Goal: Task Accomplishment & Management: Complete application form

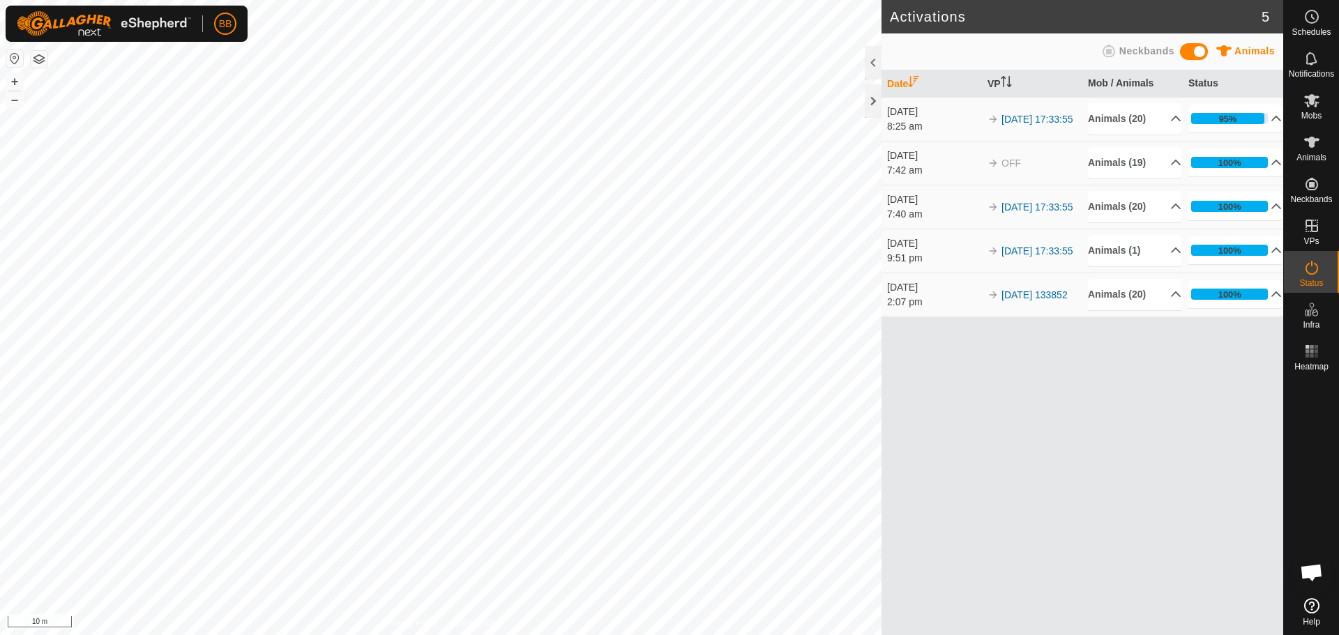
scroll to position [1331, 0]
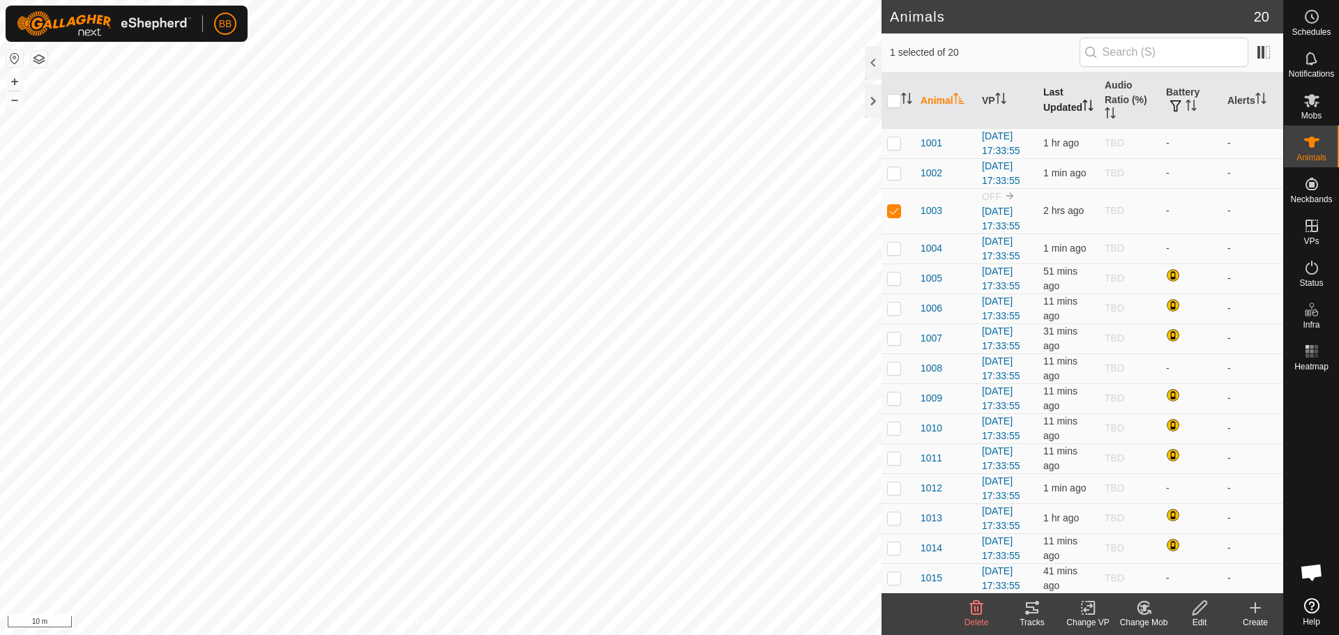
click at [1041, 90] on th "Last Updated" at bounding box center [1068, 101] width 61 height 56
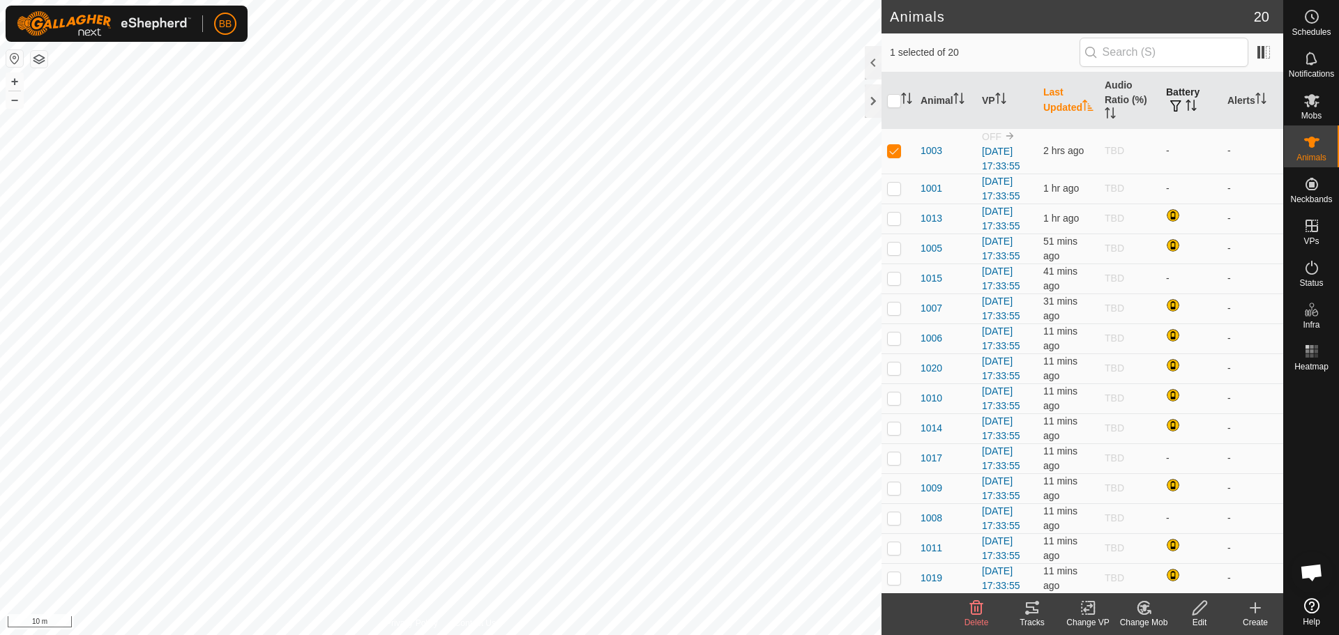
click at [1188, 100] on icon "Activate to sort" at bounding box center [1191, 105] width 11 height 11
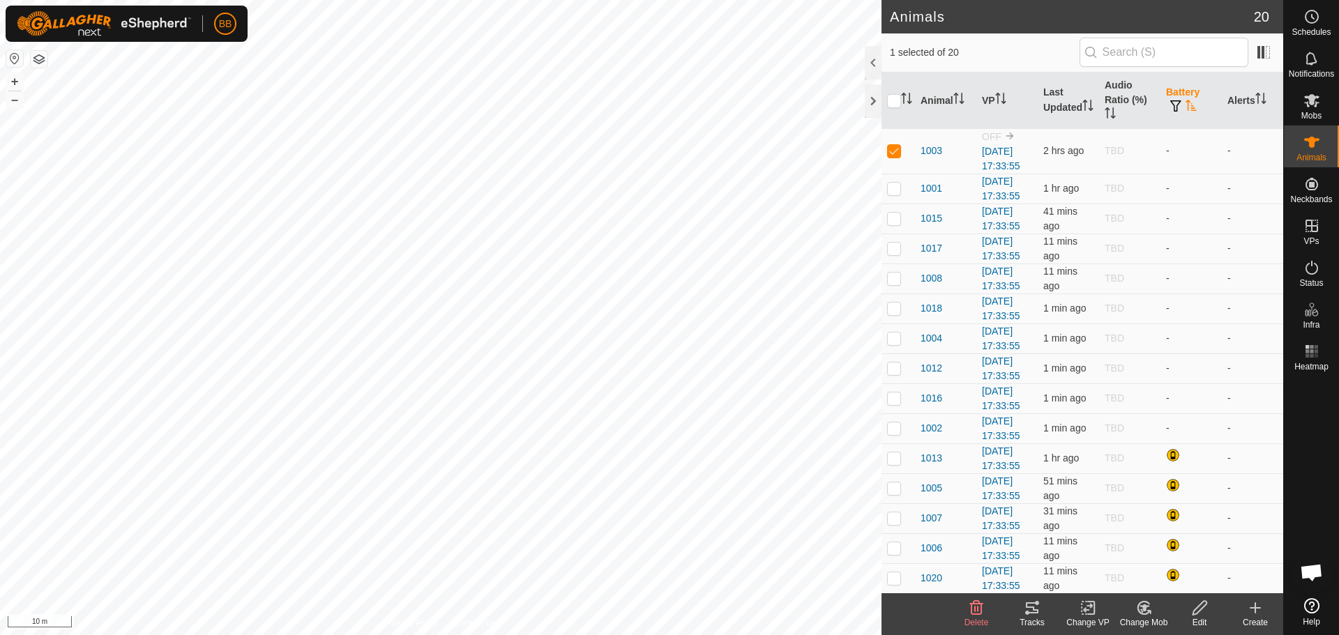
click at [1188, 100] on icon "Activate to sort" at bounding box center [1191, 105] width 11 height 11
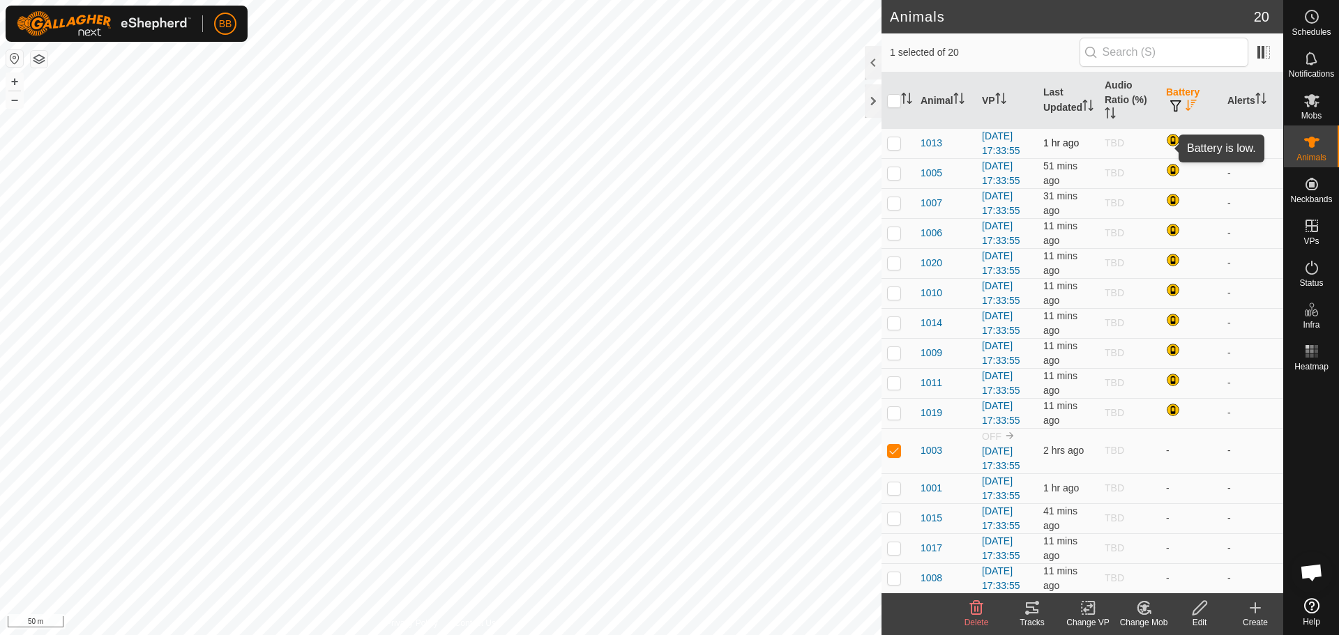
click at [1168, 145] on div at bounding box center [1174, 141] width 17 height 17
click at [1034, 621] on div "Tracks" at bounding box center [1032, 622] width 56 height 13
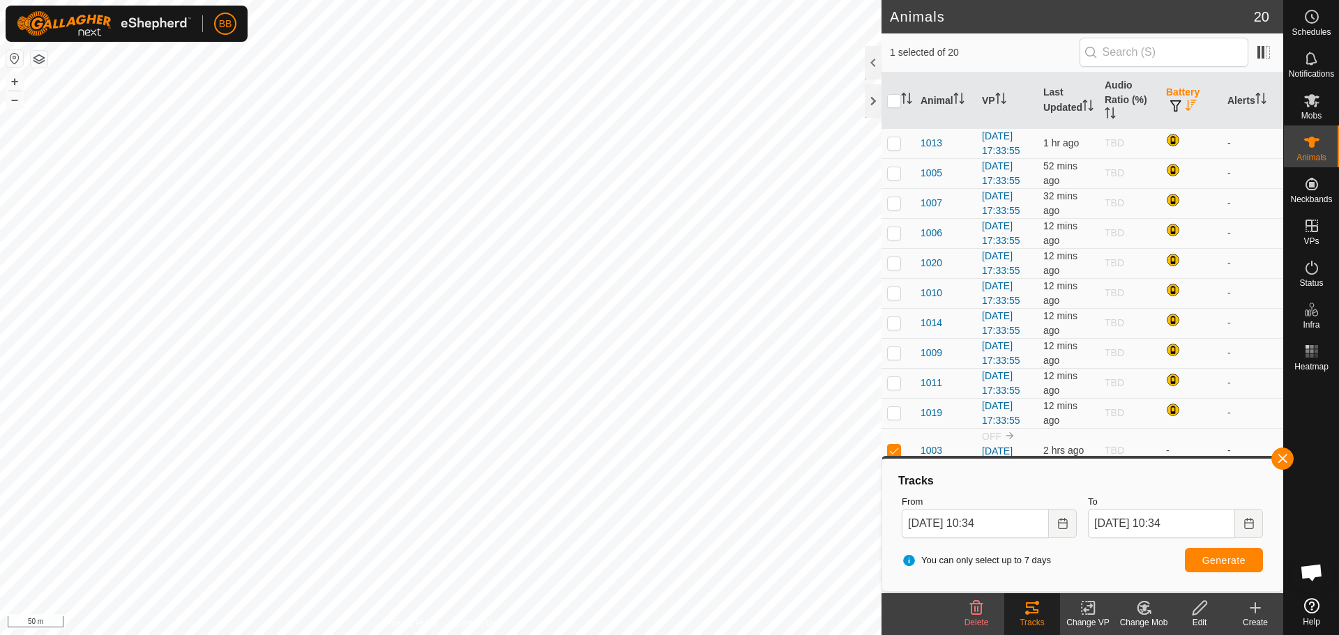
click at [1034, 621] on div "Tracks" at bounding box center [1032, 622] width 56 height 13
click at [1279, 463] on button "button" at bounding box center [1282, 459] width 22 height 22
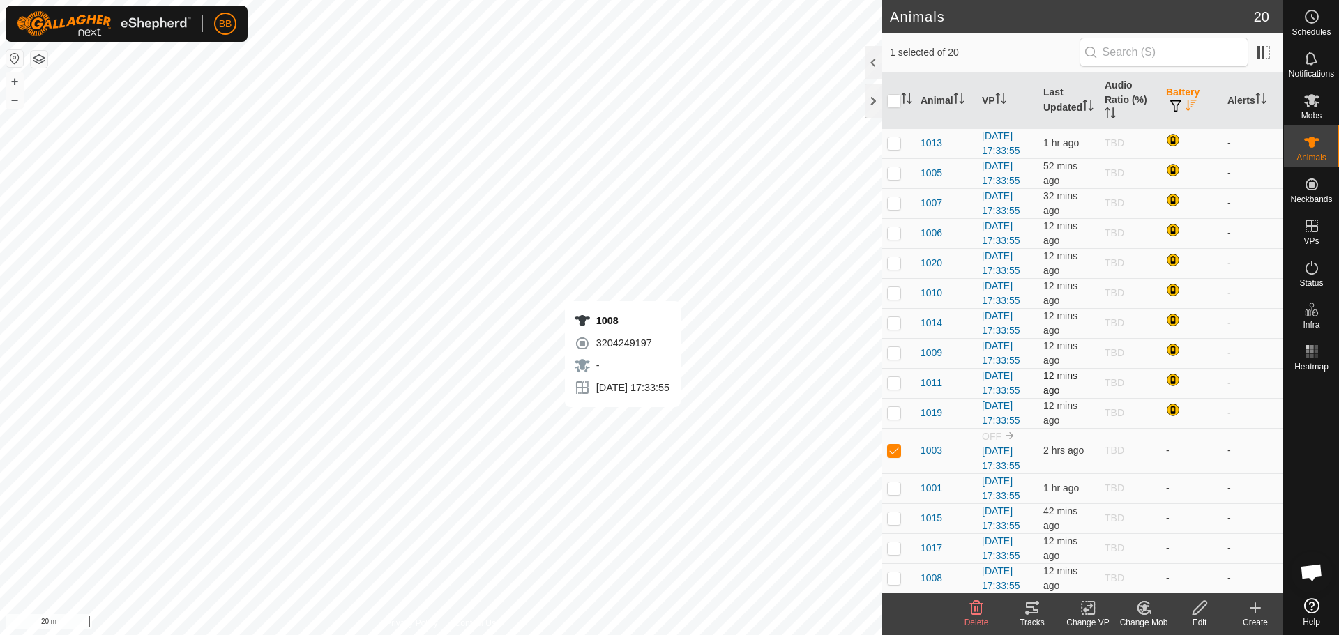
checkbox input "false"
click at [1034, 615] on icon at bounding box center [1032, 608] width 17 height 17
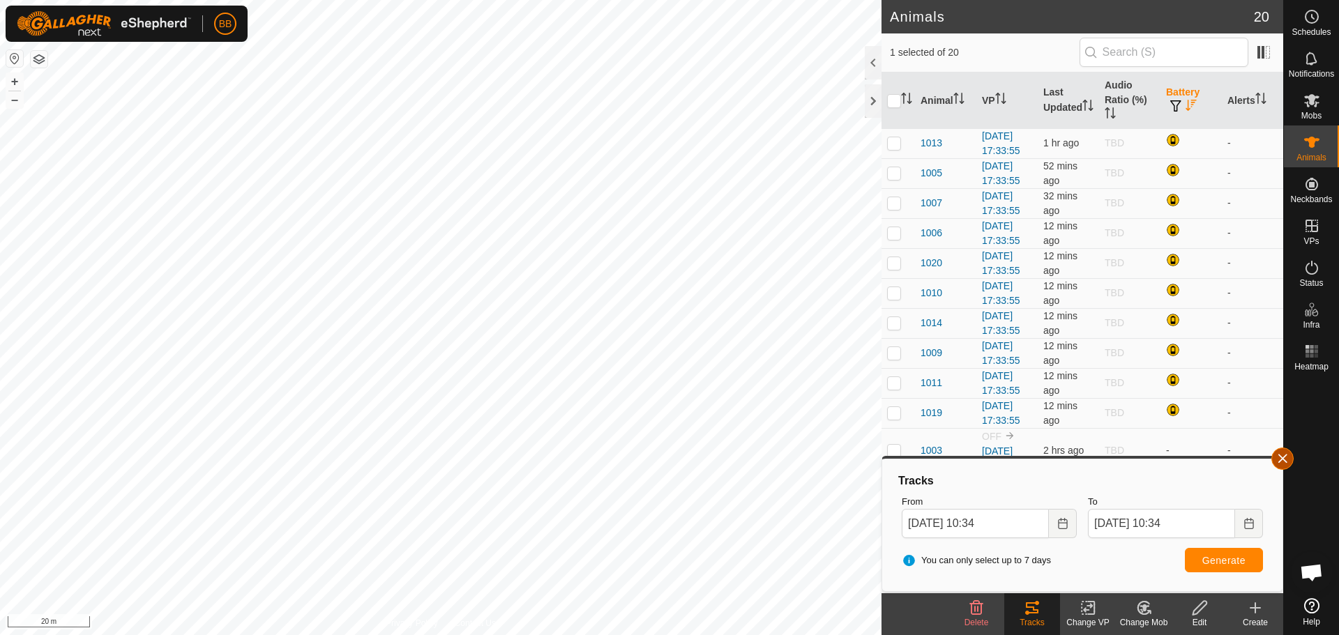
click at [1287, 460] on button "button" at bounding box center [1282, 459] width 22 height 22
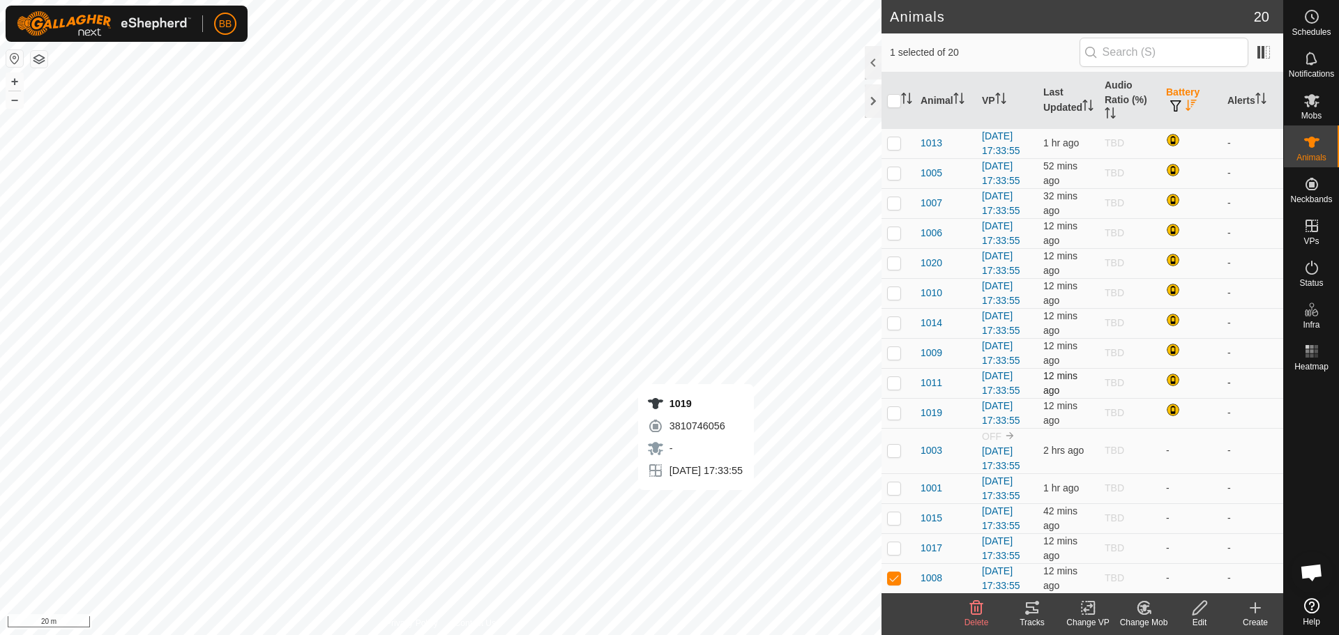
checkbox input "false"
checkbox input "true"
click at [1033, 612] on icon at bounding box center [1032, 608] width 17 height 17
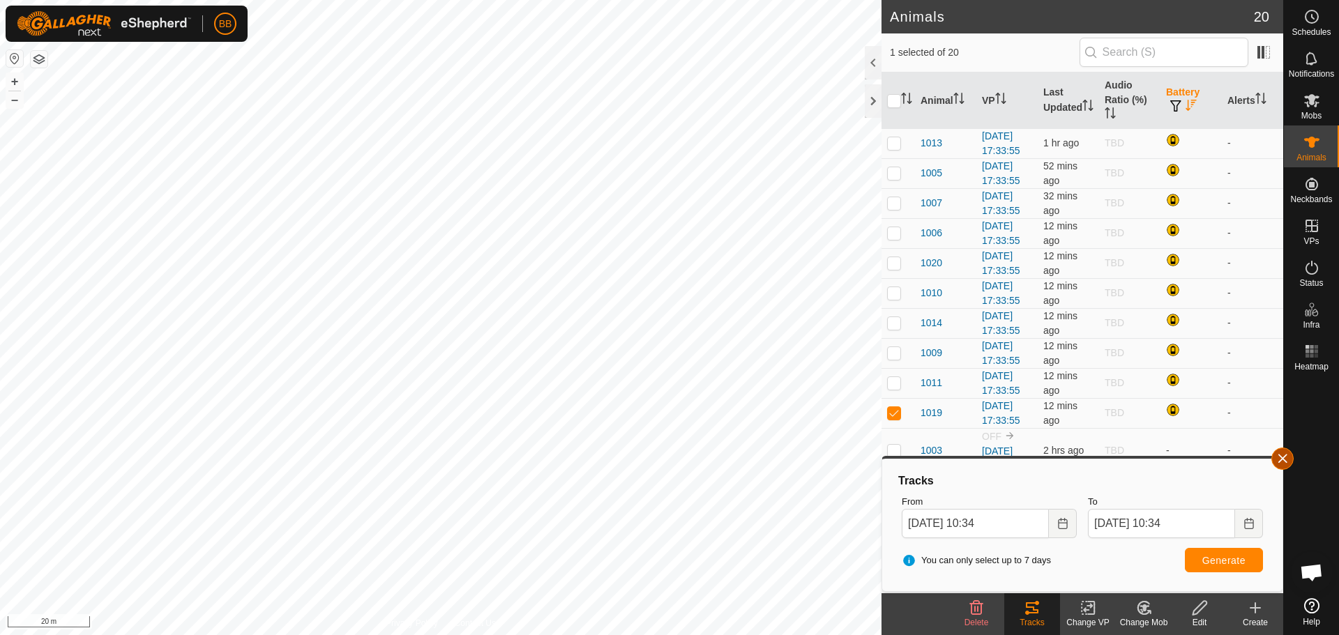
click at [1280, 454] on button "button" at bounding box center [1282, 459] width 22 height 22
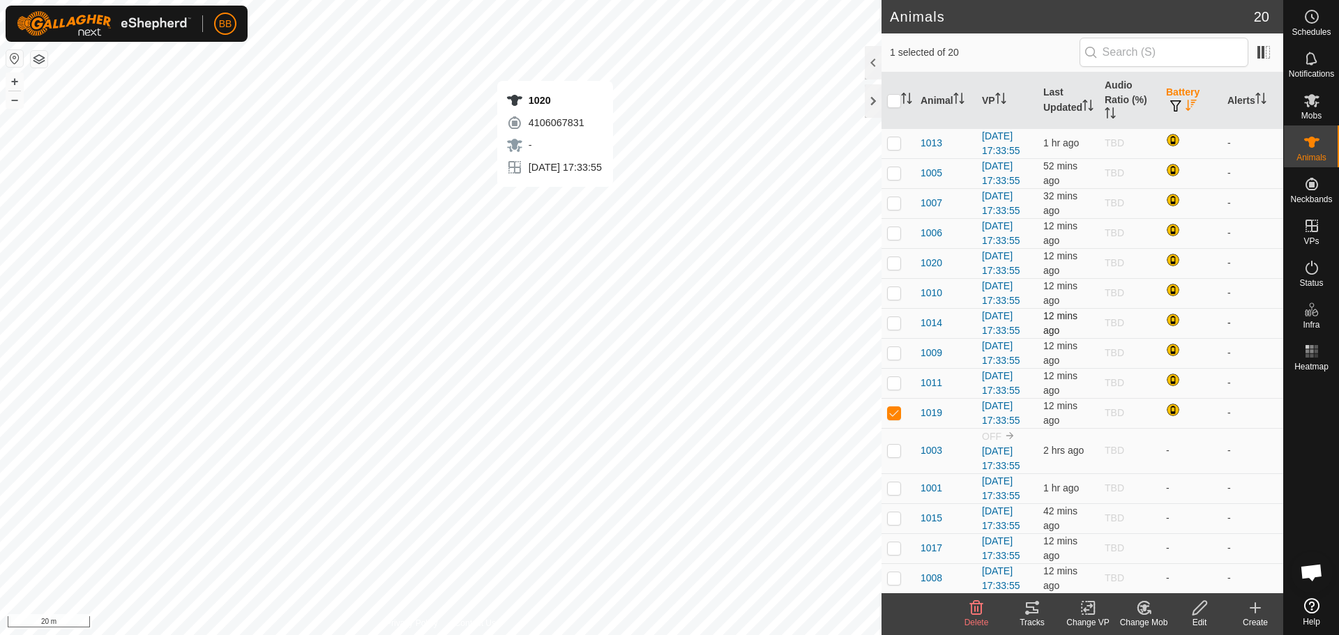
checkbox input "true"
checkbox input "false"
click at [1033, 613] on icon at bounding box center [1032, 608] width 13 height 11
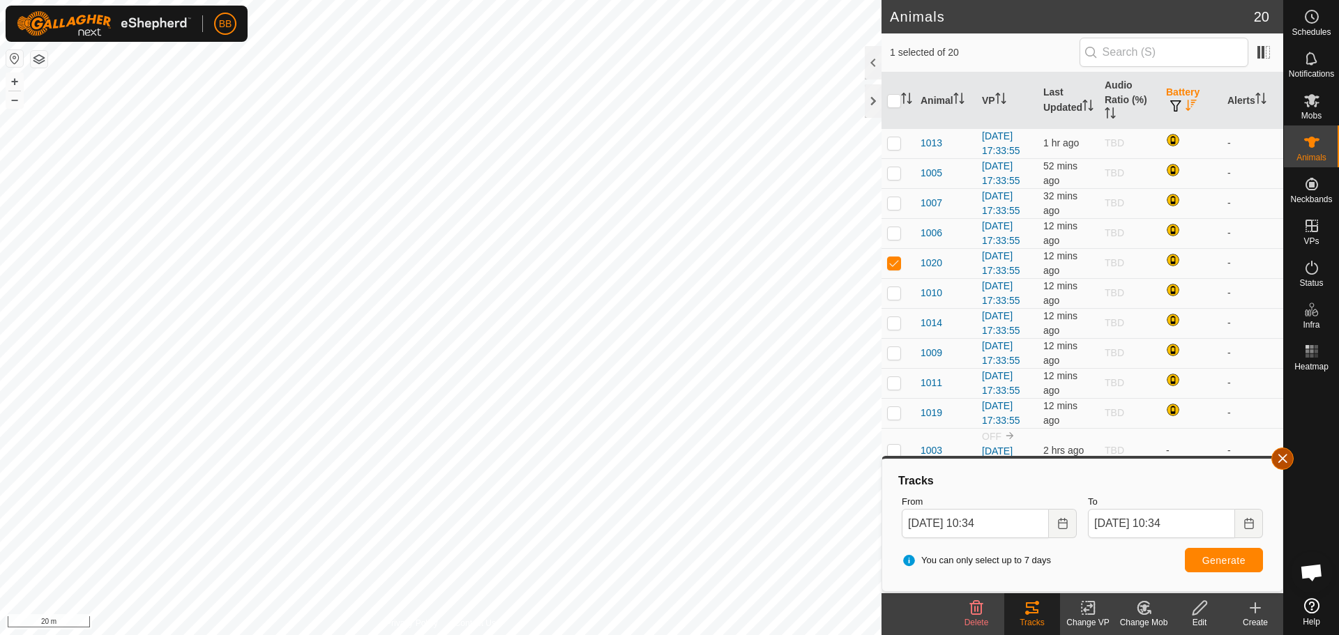
click at [1277, 462] on button "button" at bounding box center [1282, 459] width 22 height 22
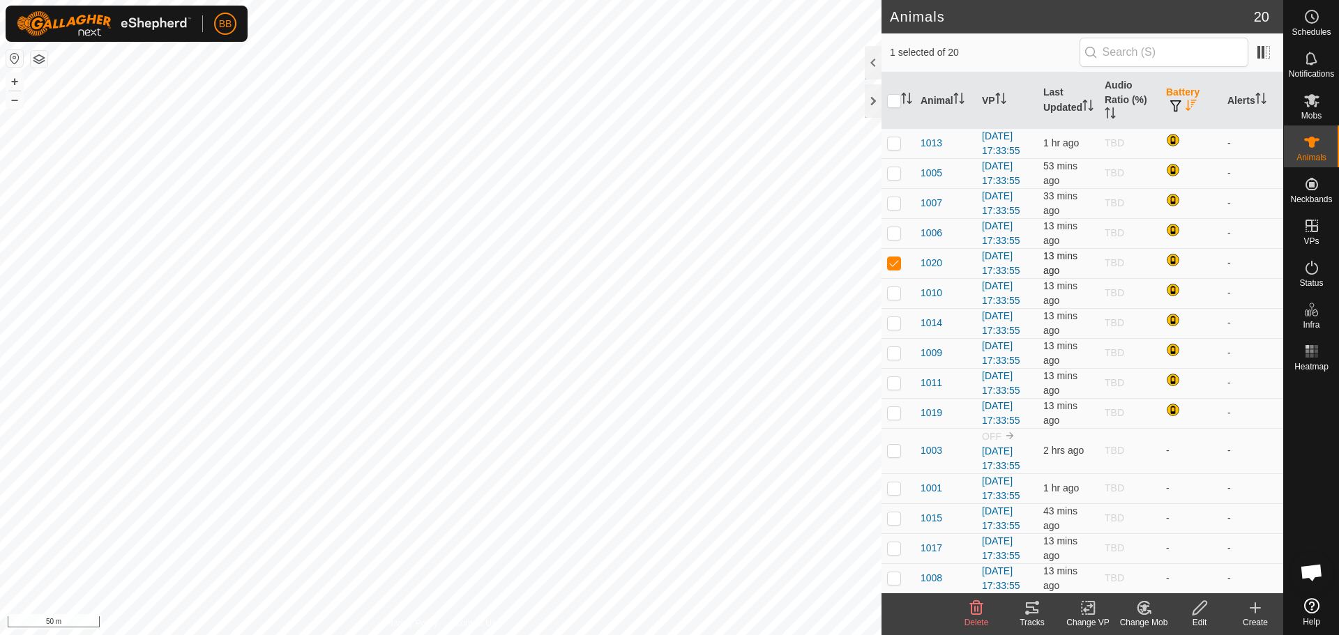
click at [893, 268] on p-checkbox at bounding box center [894, 262] width 14 height 11
checkbox input "false"
checkbox input "true"
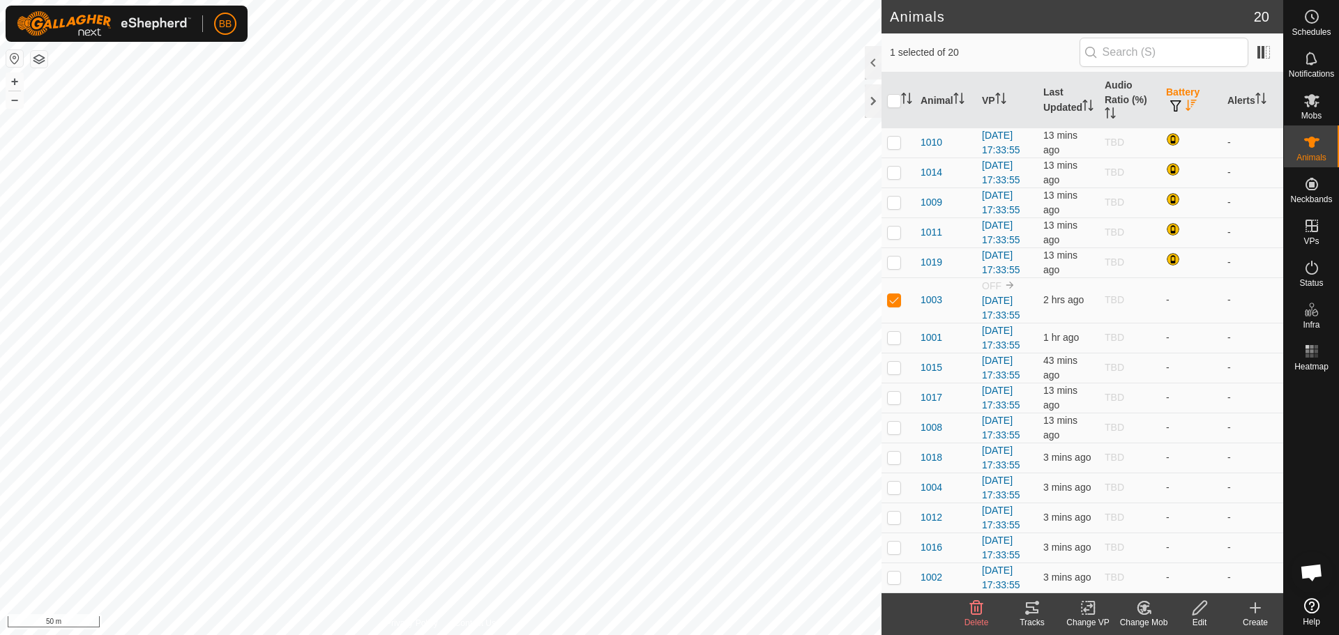
scroll to position [374, 0]
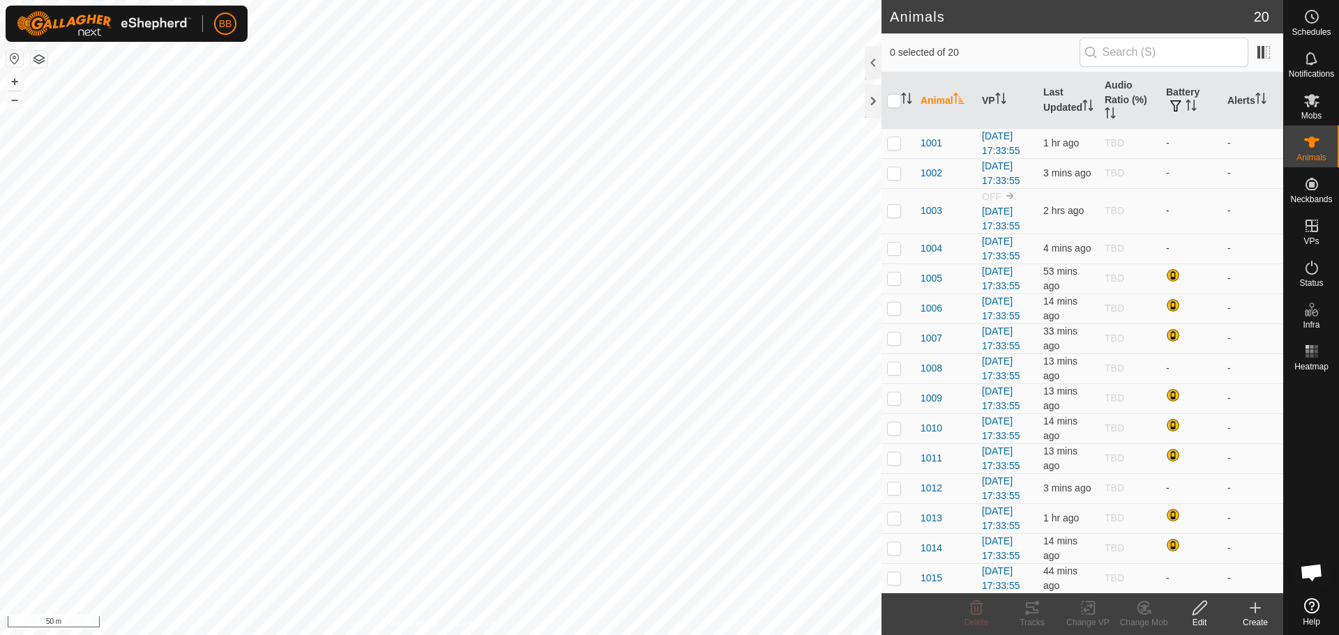
scroll to position [1331, 0]
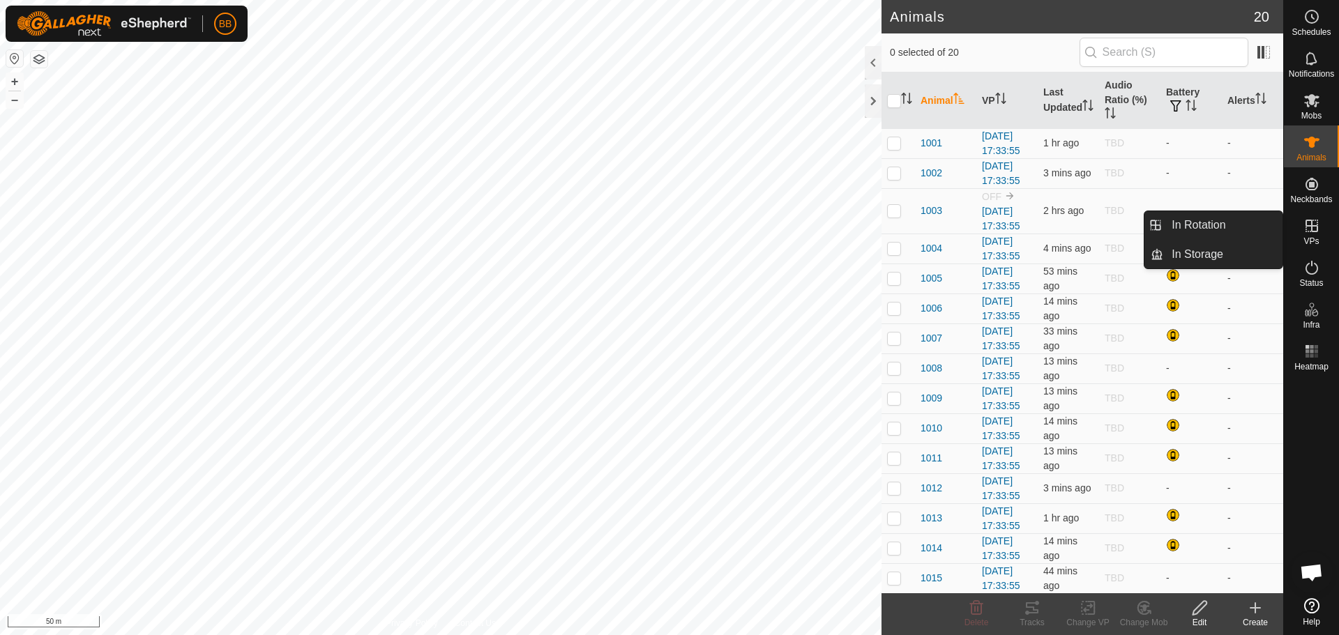
click at [1318, 225] on icon at bounding box center [1311, 226] width 17 height 17
click at [1233, 229] on link "In Rotation" at bounding box center [1222, 225] width 119 height 28
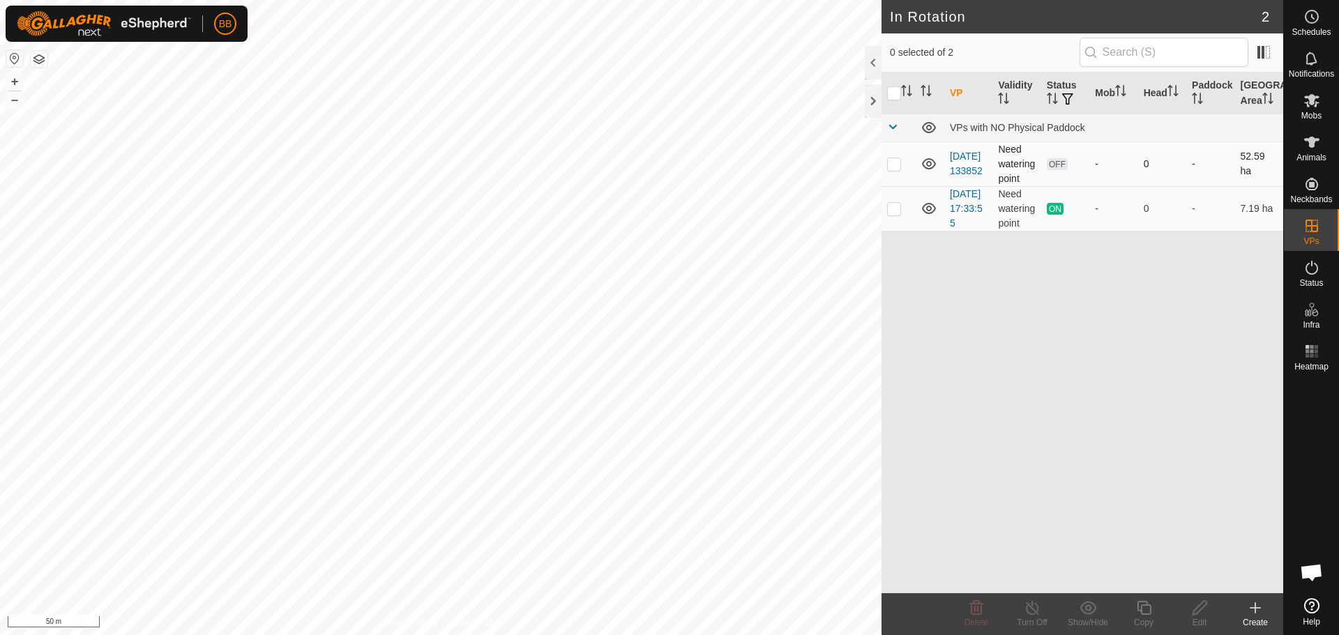
click at [888, 168] on p-checkbox at bounding box center [894, 163] width 14 height 11
checkbox input "true"
click at [1206, 606] on icon at bounding box center [1199, 608] width 17 height 17
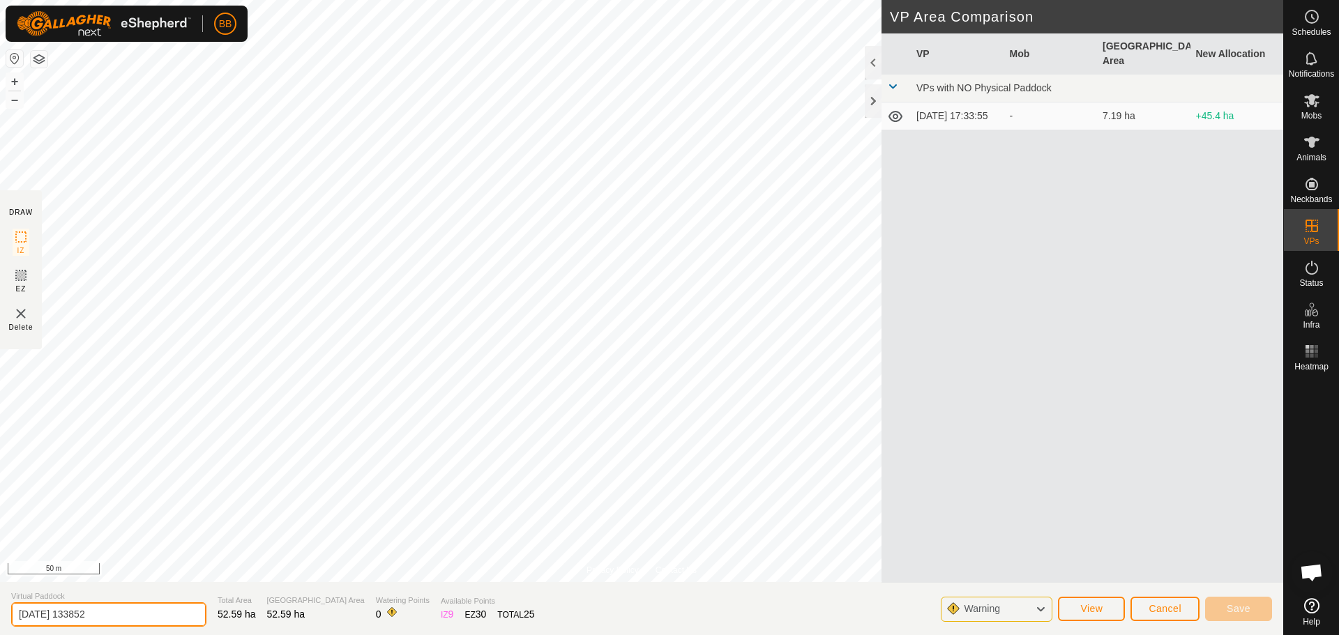
click at [121, 619] on input "2025-08-29 133852" at bounding box center [108, 615] width 195 height 24
click at [122, 610] on input "2025-08-29 133852" at bounding box center [108, 615] width 195 height 24
click at [122, 609] on input "2025-08-29 133852" at bounding box center [108, 615] width 195 height 24
type input "whole shalimar silo paddock"
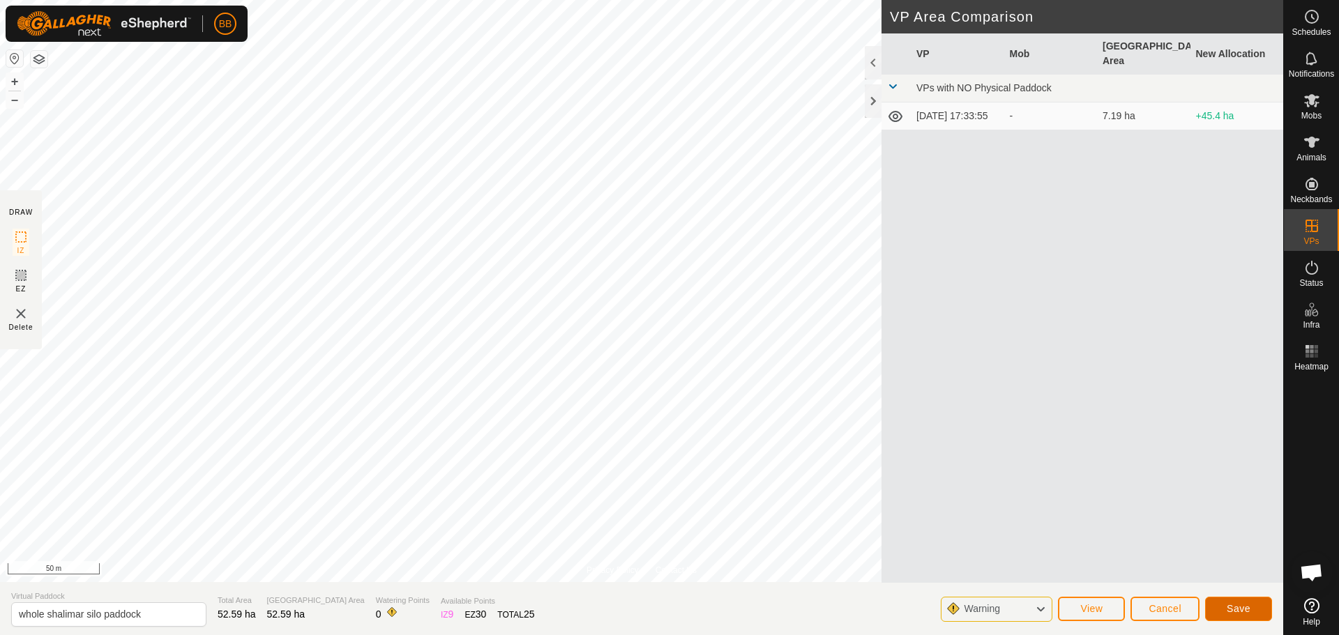
click at [1250, 611] on button "Save" at bounding box center [1238, 609] width 67 height 24
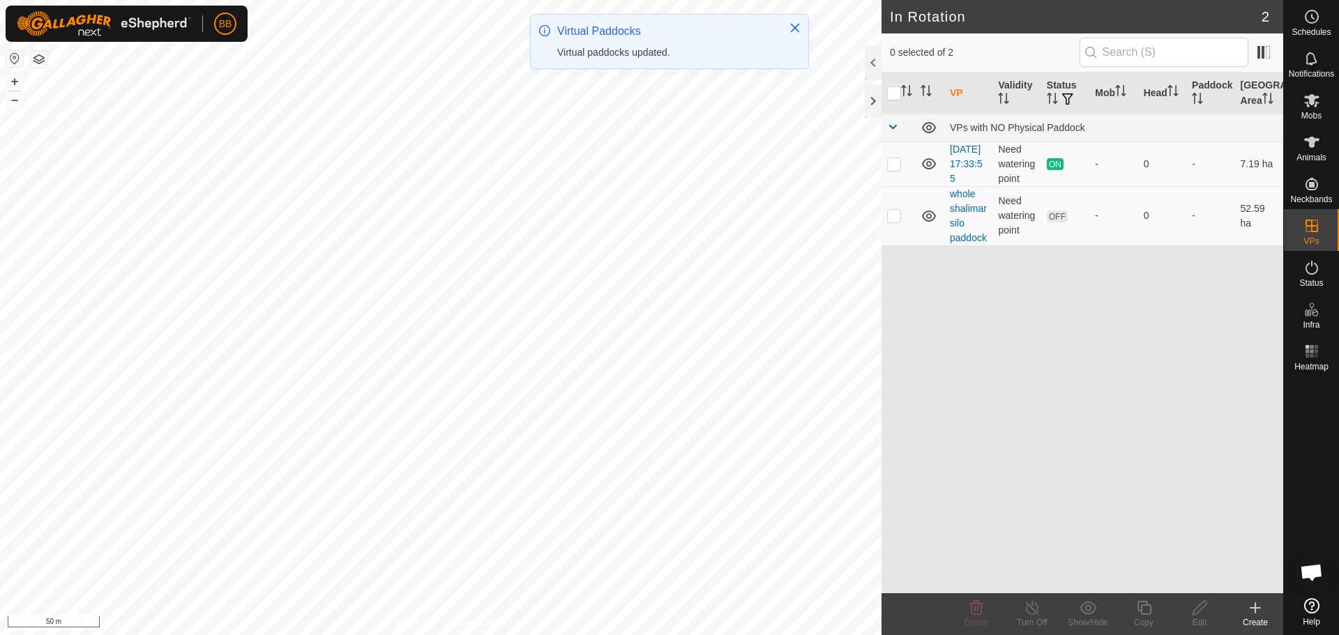
click at [890, 169] on p-checkbox at bounding box center [894, 163] width 14 height 11
checkbox input "true"
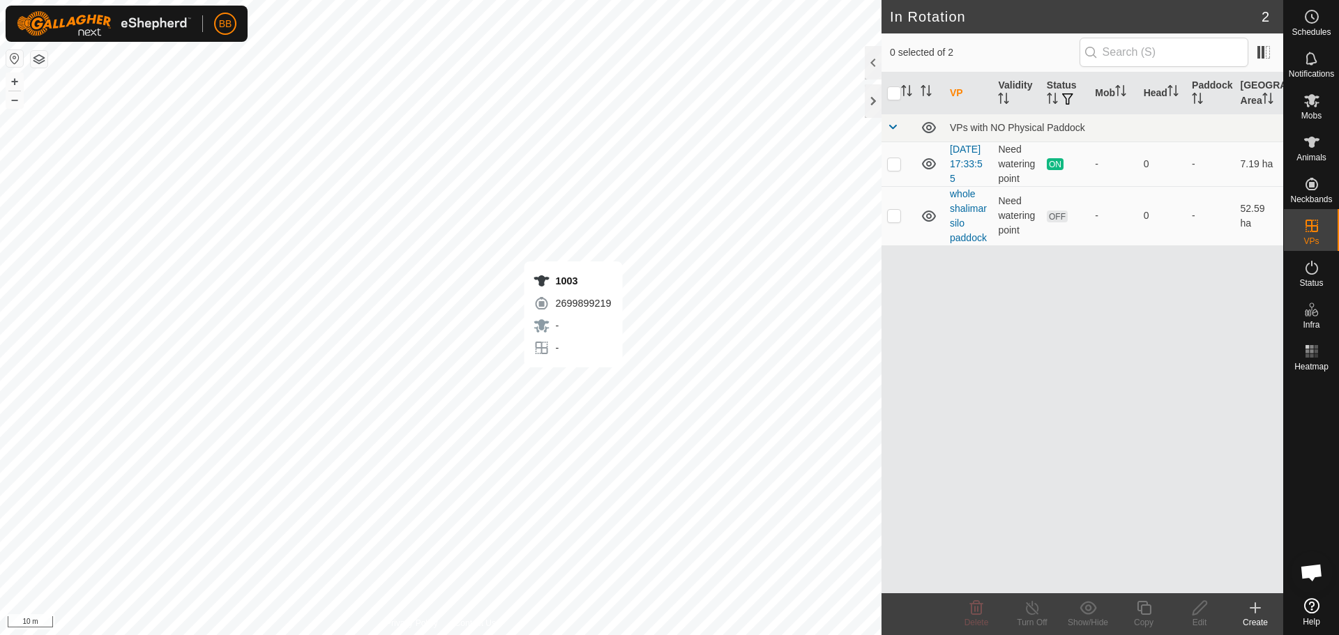
scroll to position [1331, 0]
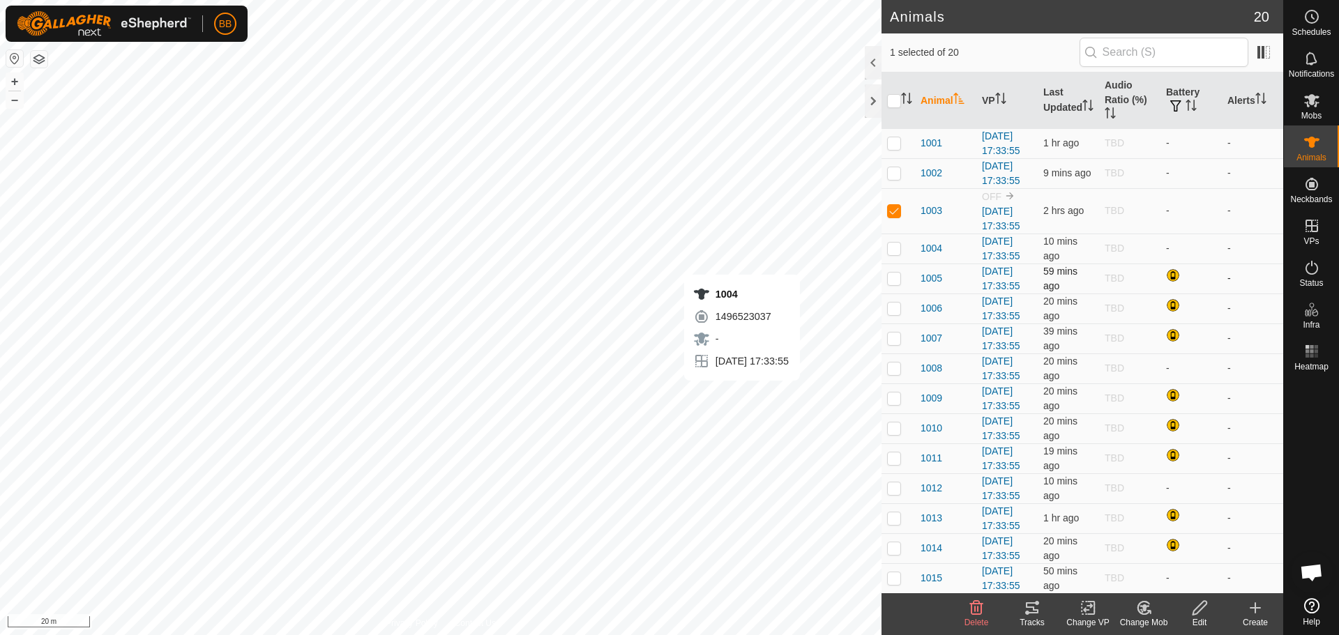
checkbox input "false"
checkbox input "true"
checkbox input "false"
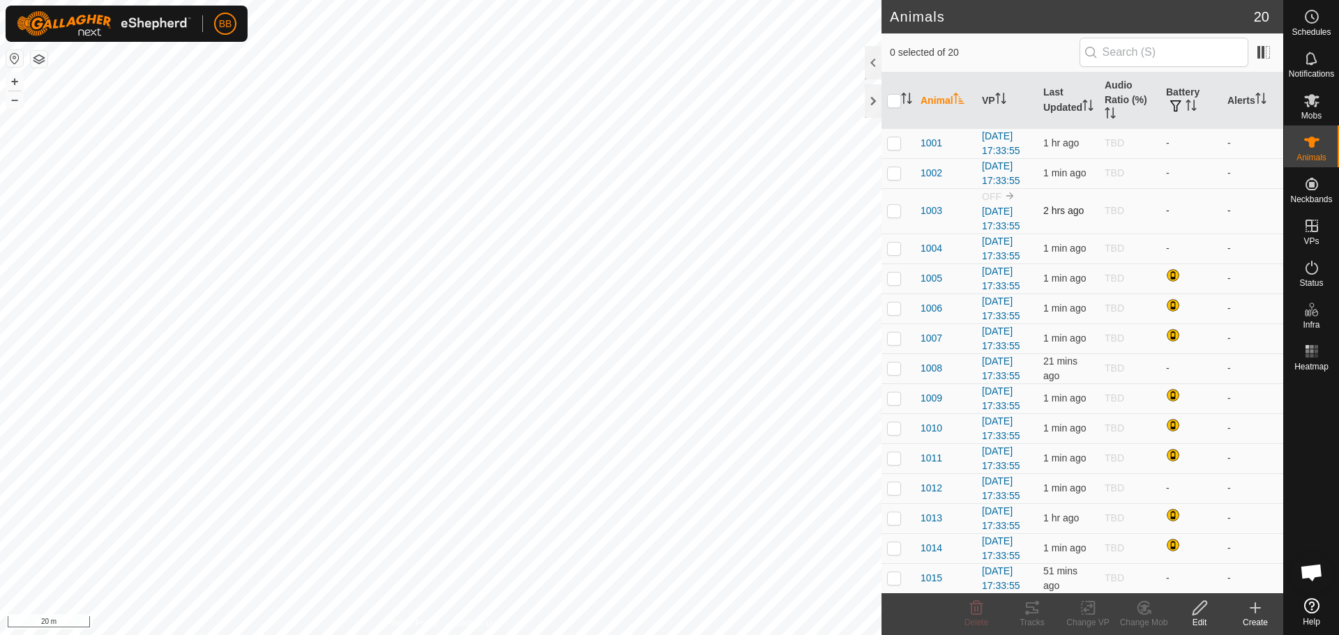
scroll to position [1331, 0]
click at [1177, 97] on th "Battery" at bounding box center [1190, 101] width 61 height 56
click at [1176, 107] on th "Battery" at bounding box center [1190, 101] width 61 height 56
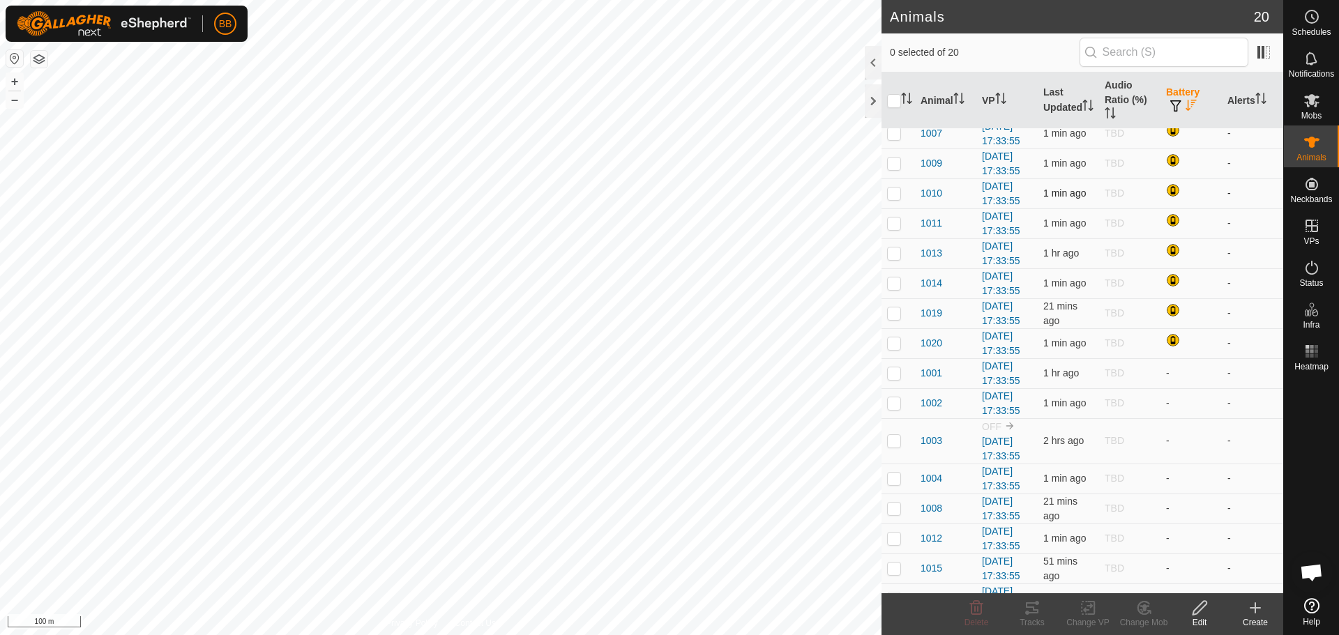
scroll to position [0, 0]
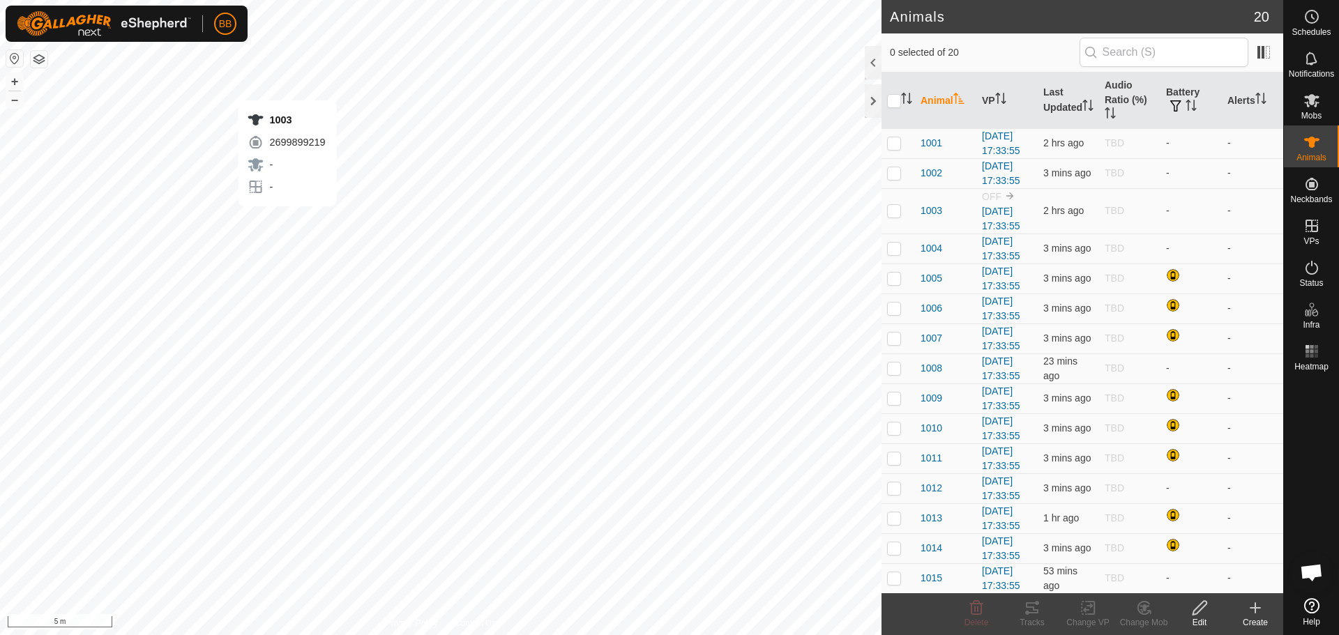
scroll to position [1331, 0]
click at [1313, 107] on icon at bounding box center [1311, 100] width 17 height 17
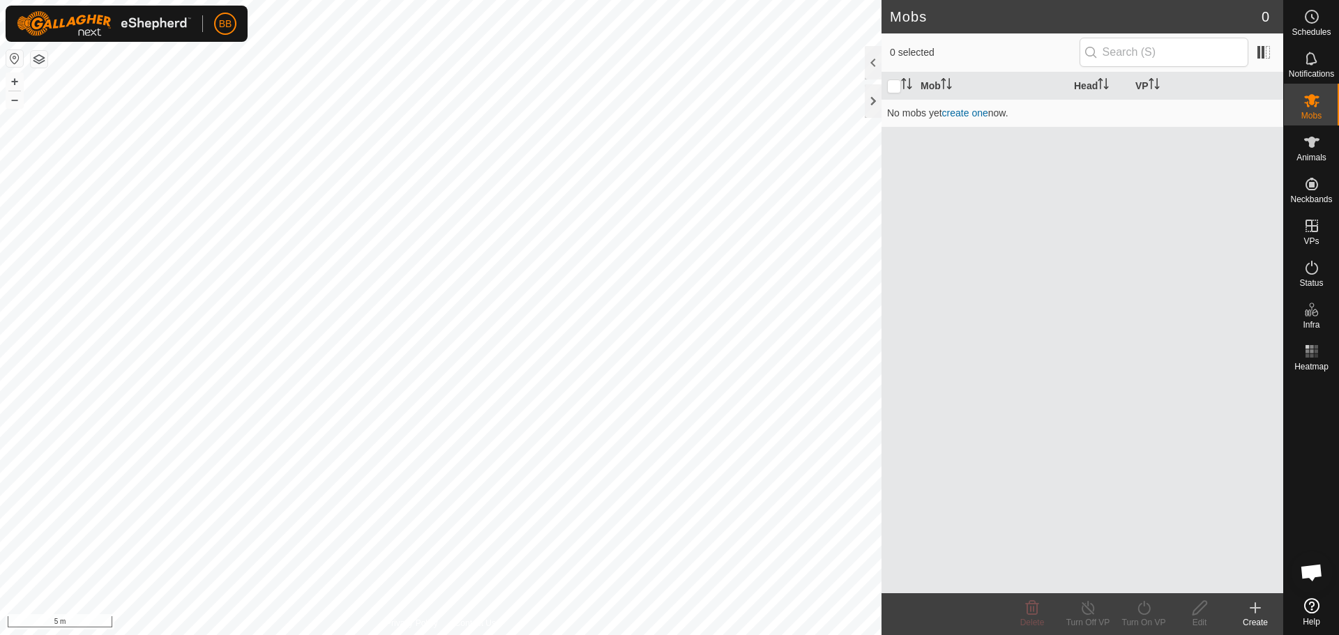
click at [1260, 603] on icon at bounding box center [1255, 608] width 17 height 17
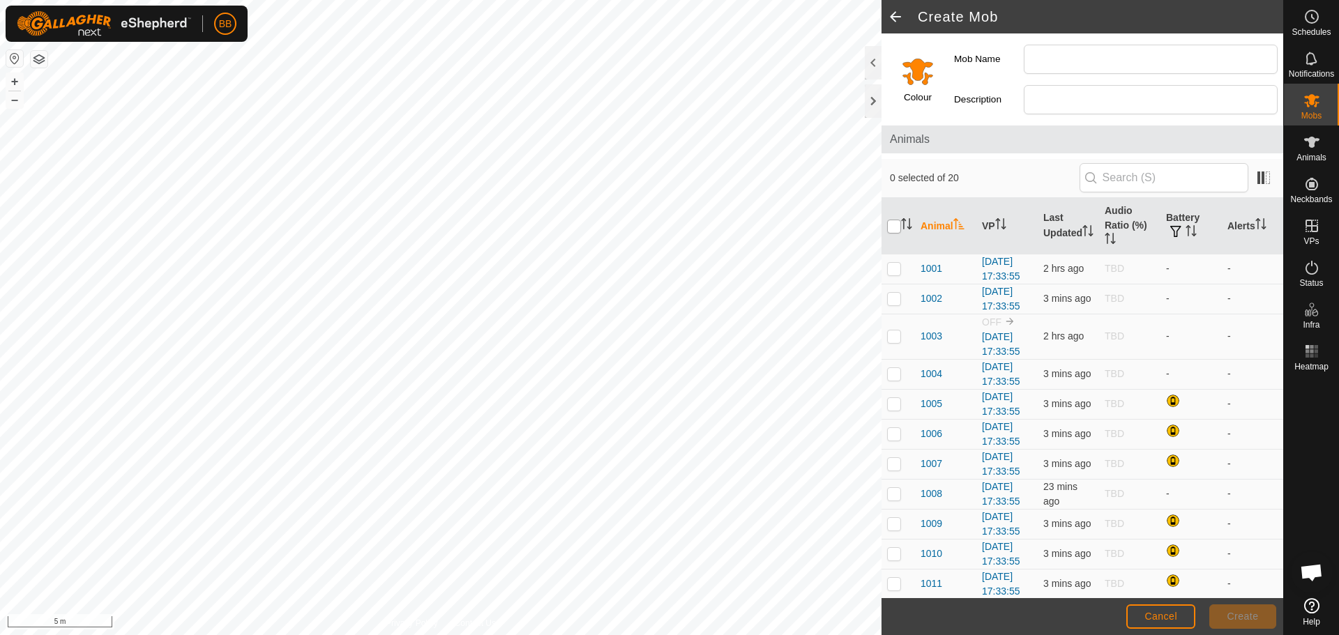
click at [892, 230] on input "checkbox" at bounding box center [894, 227] width 14 height 14
checkbox input "true"
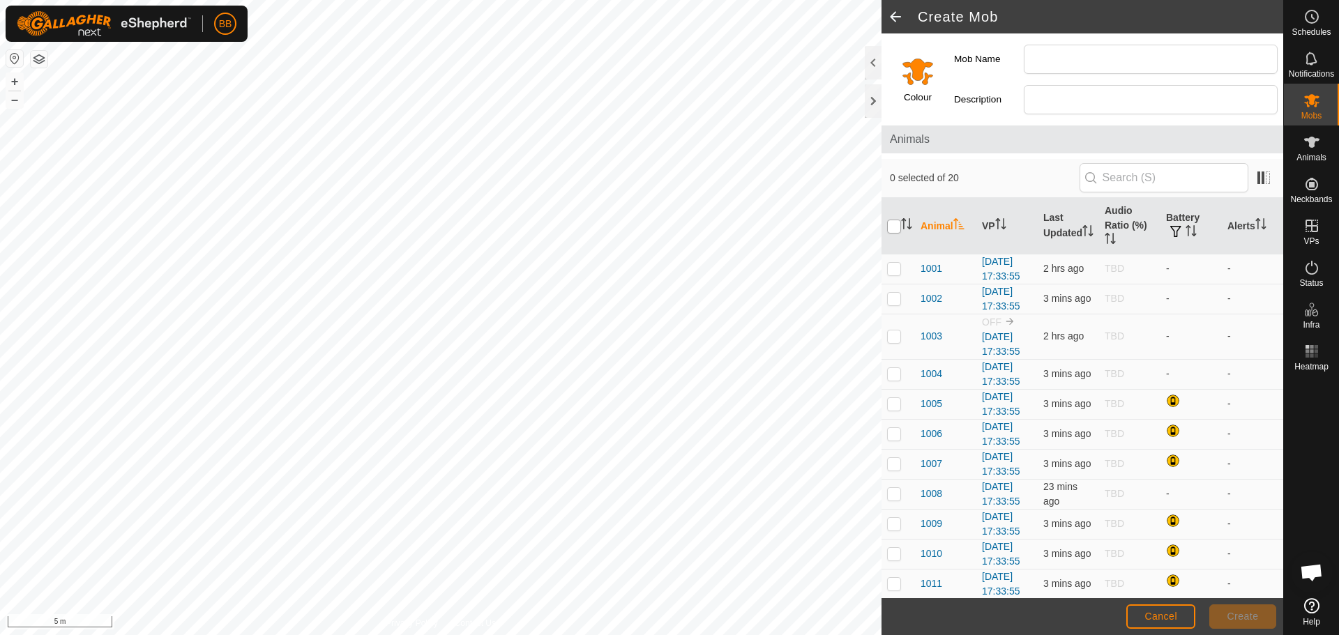
checkbox input "true"
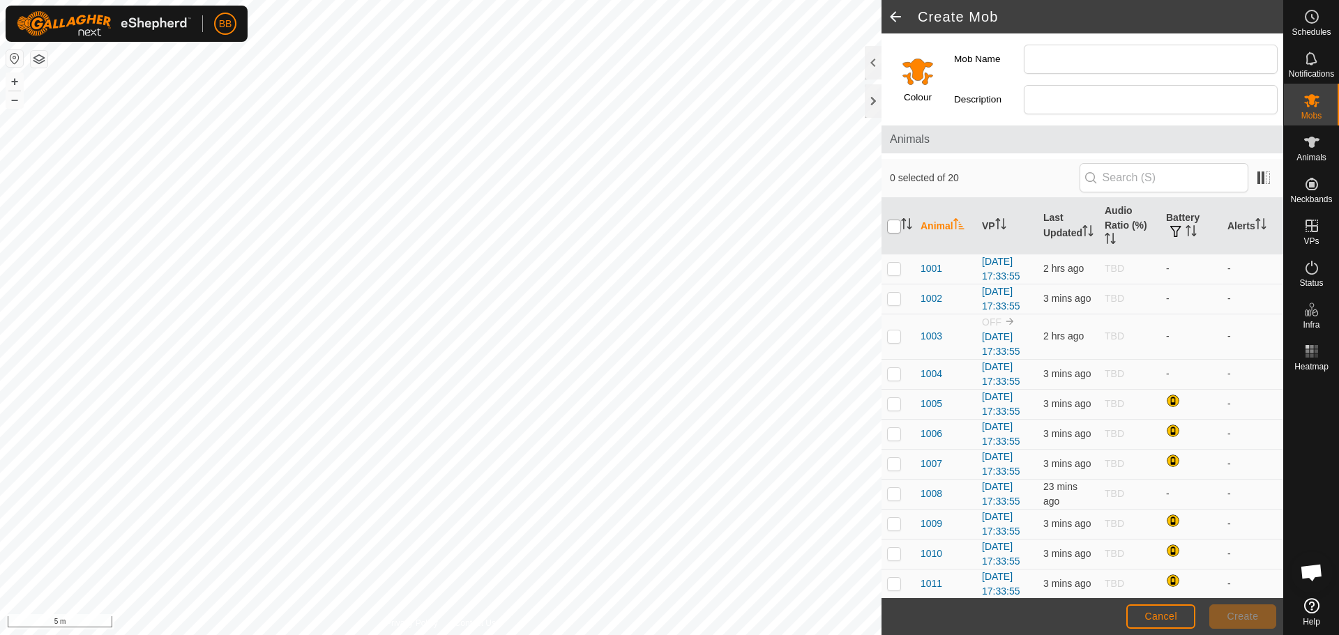
checkbox input "true"
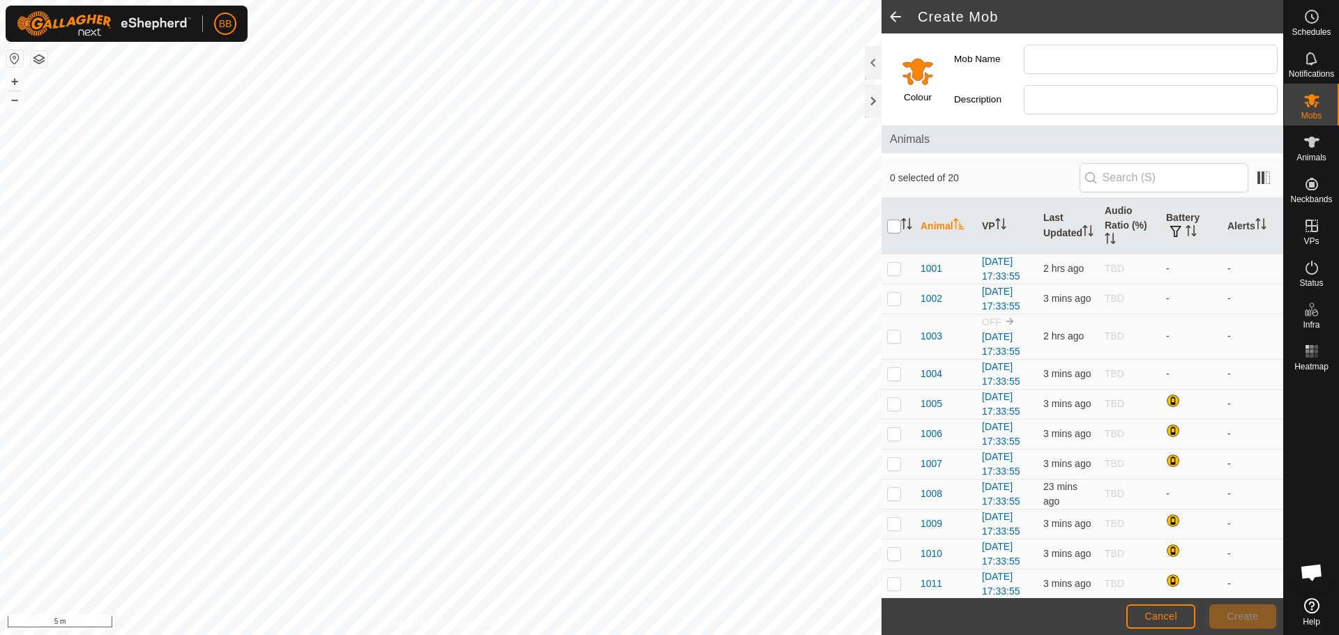
checkbox input "true"
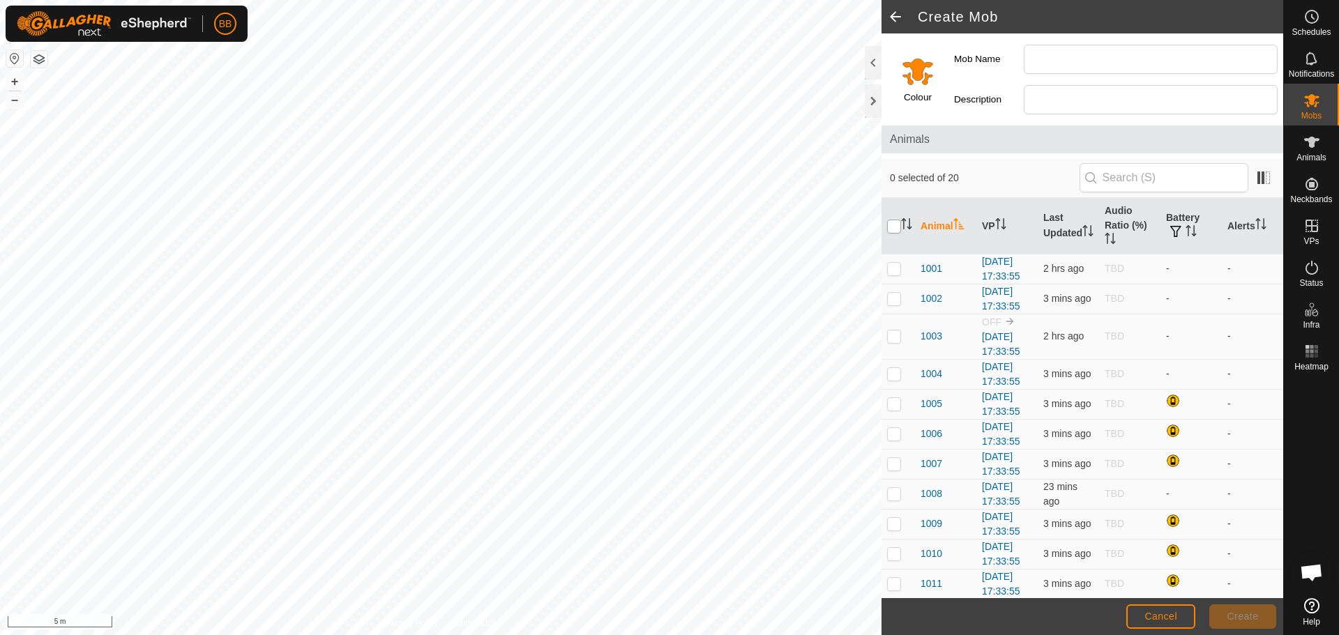
checkbox input "true"
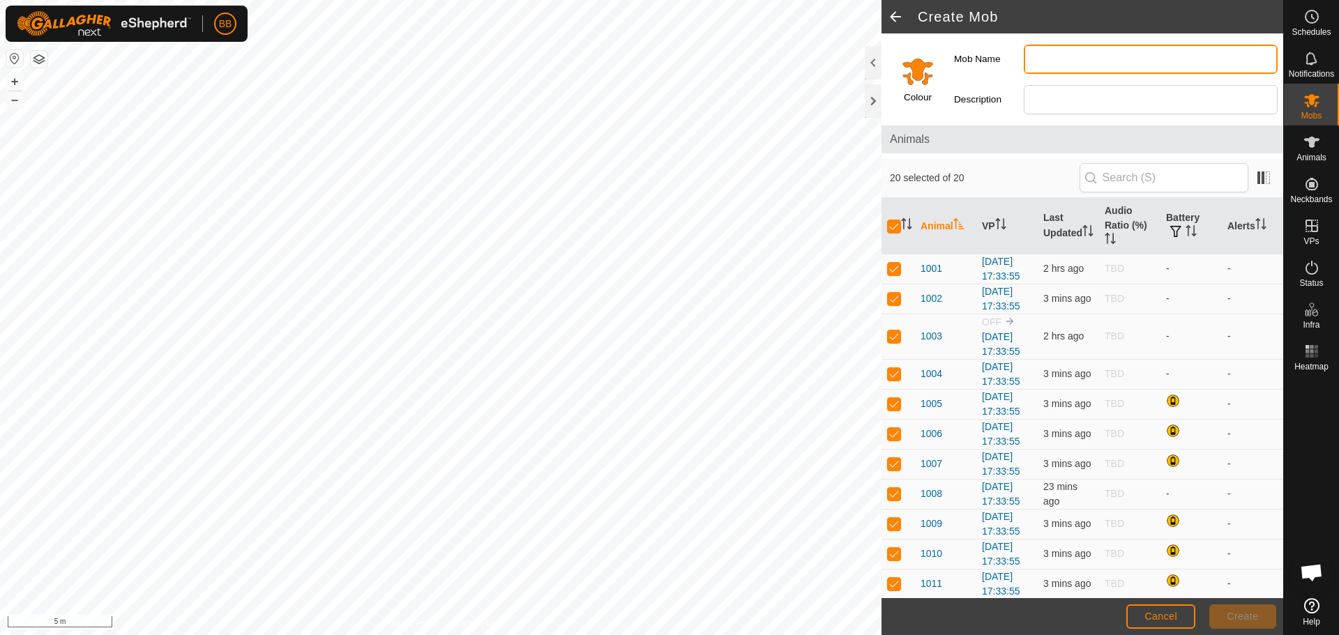
click at [1081, 60] on input "Mob Name" at bounding box center [1151, 59] width 254 height 29
type input "new angus"
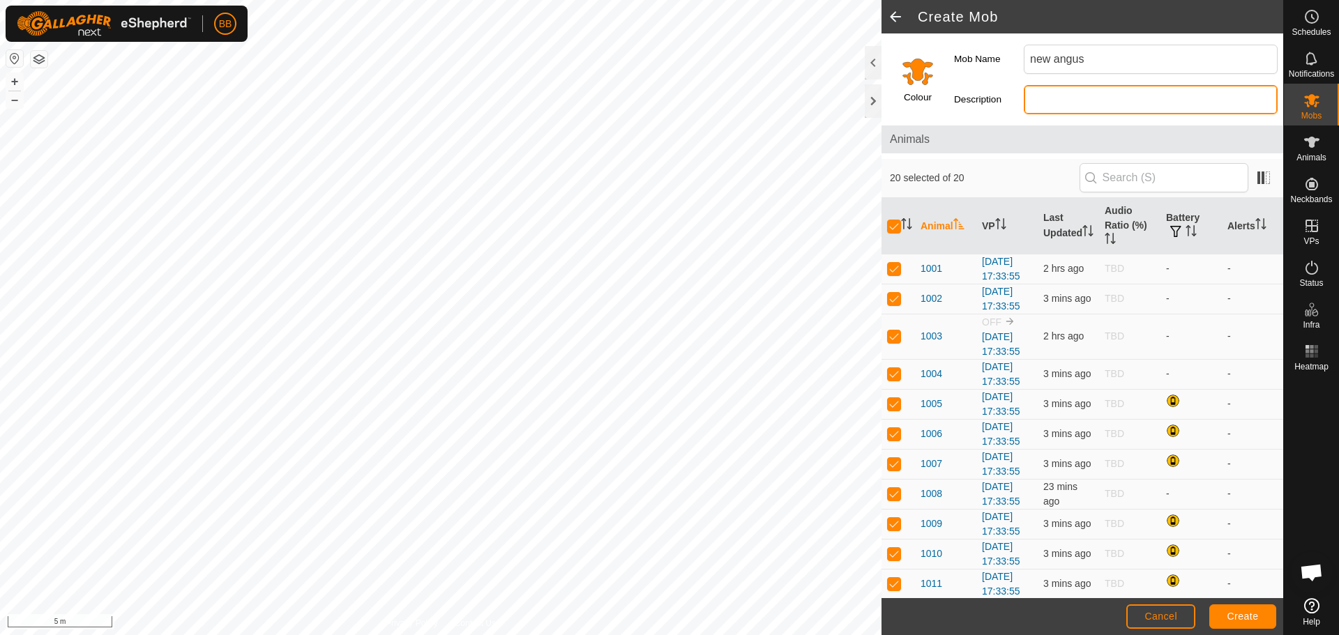
click at [1043, 92] on input "Description" at bounding box center [1151, 99] width 254 height 29
type input "cows 290825"
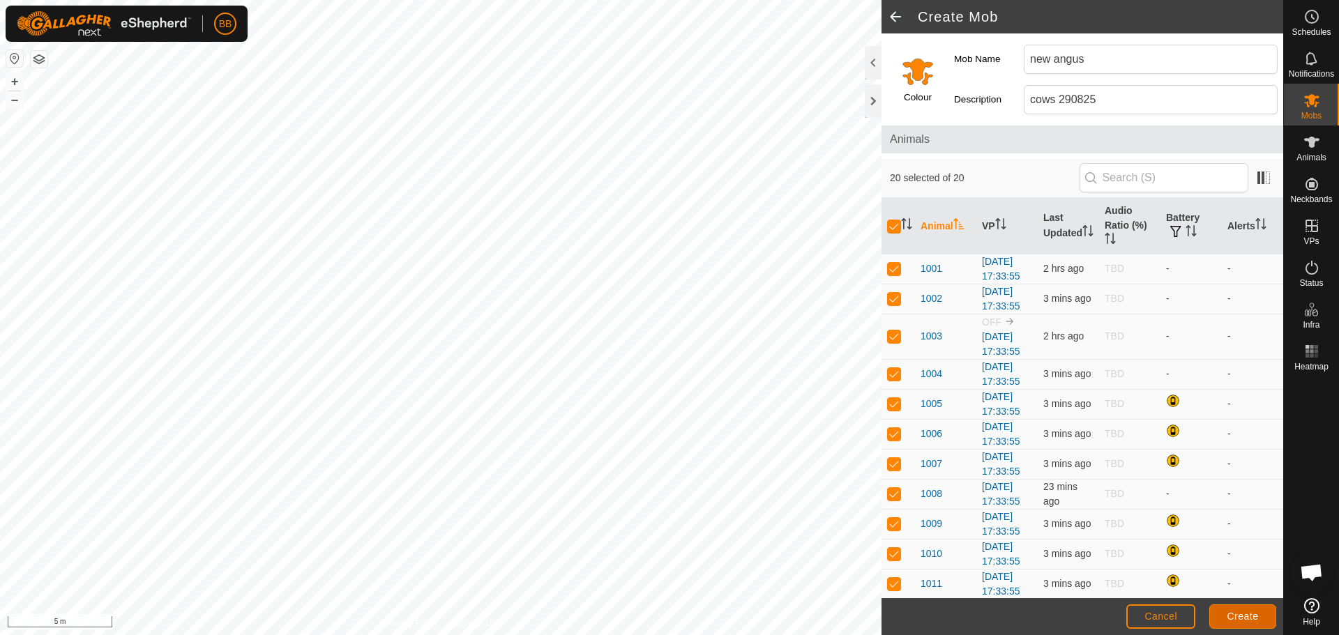
click at [1236, 612] on span "Create" at bounding box center [1242, 616] width 31 height 11
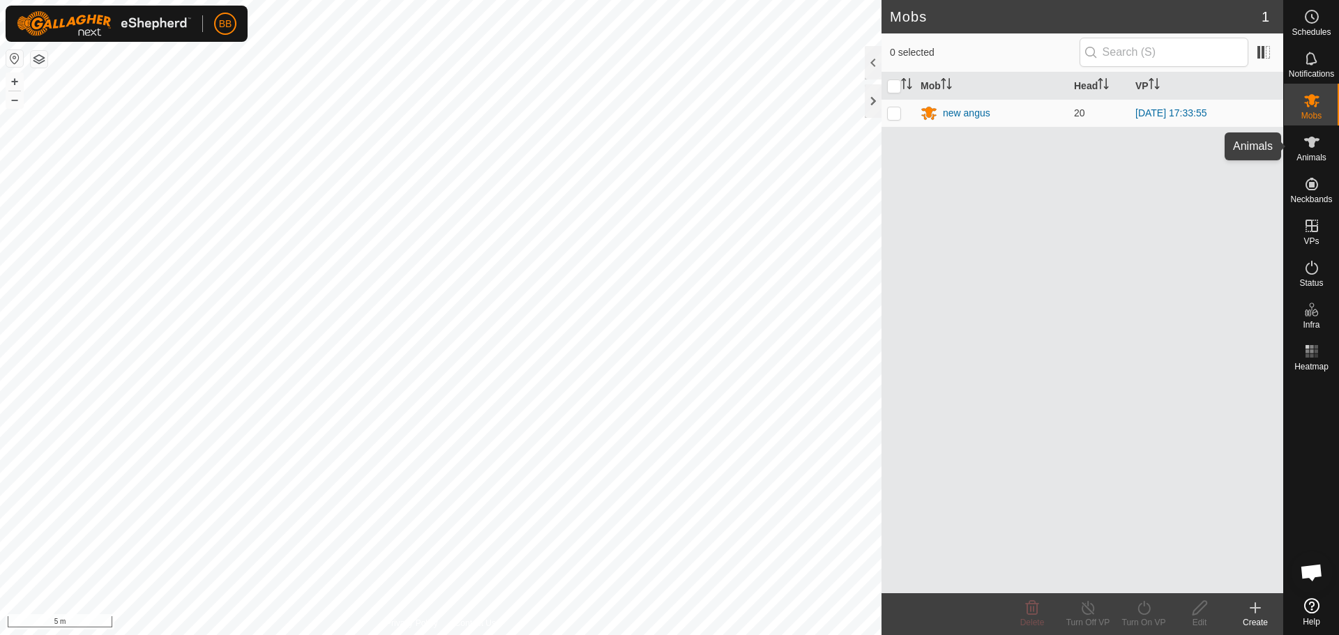
click at [1315, 132] on es-animals-svg-icon at bounding box center [1311, 142] width 25 height 22
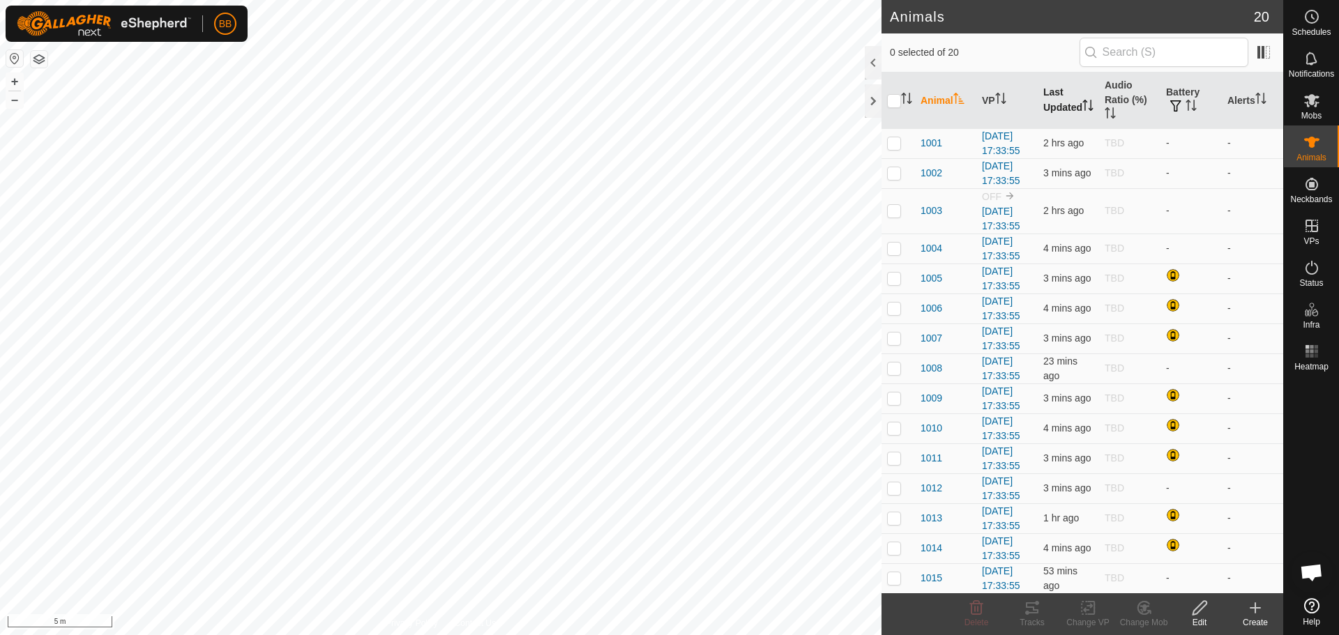
click at [1057, 89] on th "Last Updated" at bounding box center [1068, 101] width 61 height 56
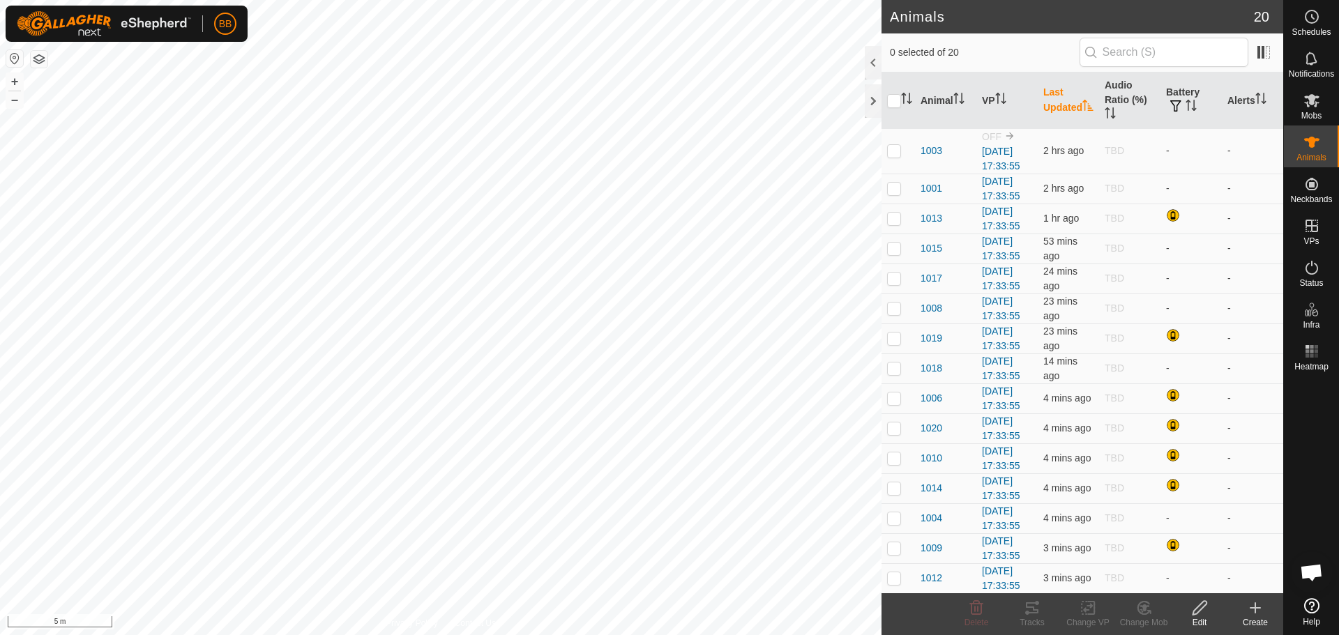
click at [1057, 89] on th "Last Updated" at bounding box center [1068, 101] width 61 height 56
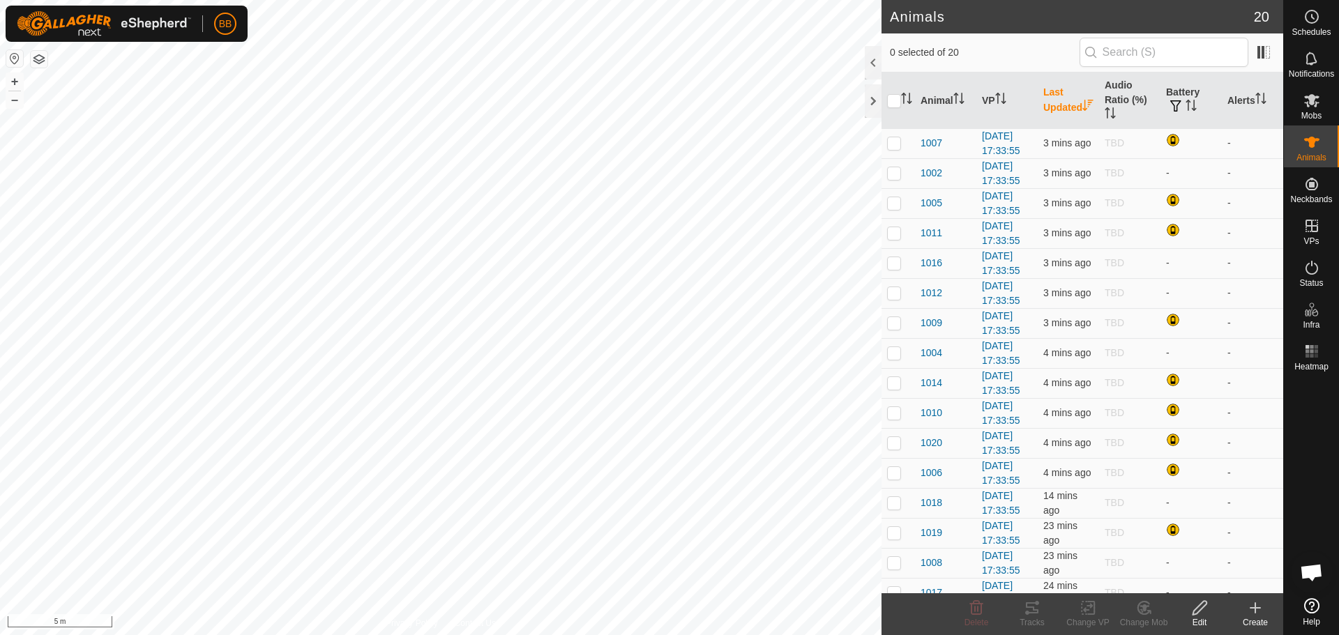
click at [1057, 89] on th "Last Updated" at bounding box center [1068, 101] width 61 height 56
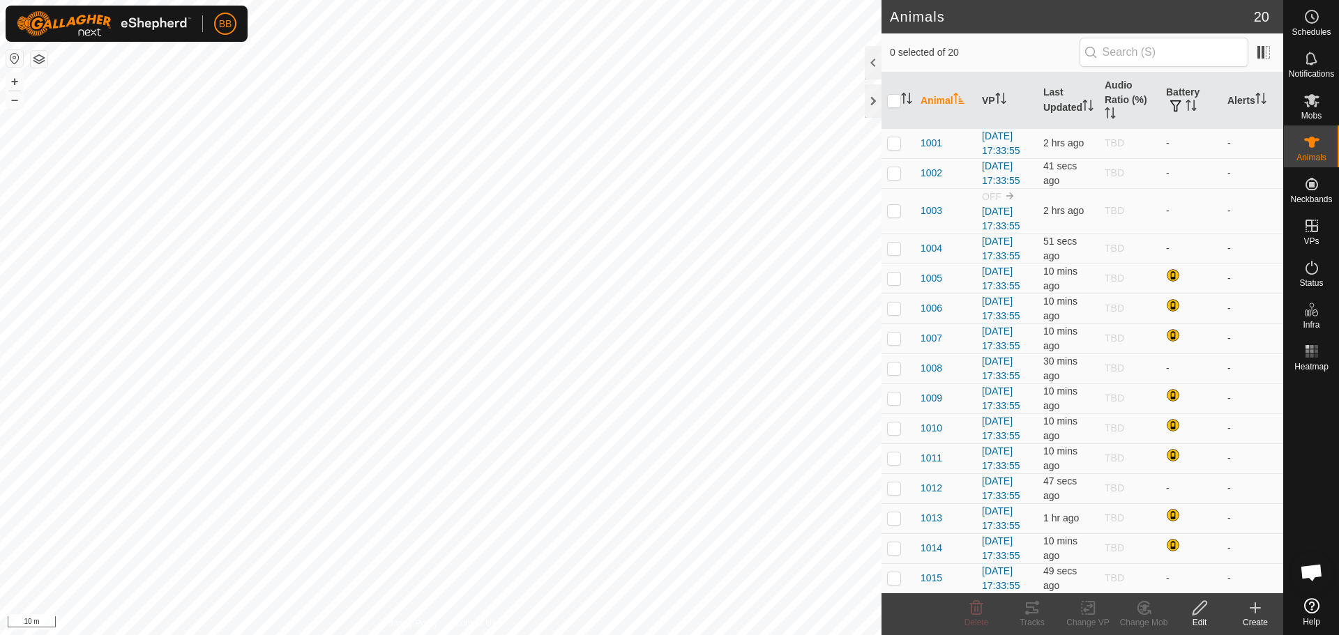
scroll to position [1331, 0]
checkbox input "true"
click at [1038, 109] on th "Last Updated" at bounding box center [1068, 101] width 61 height 56
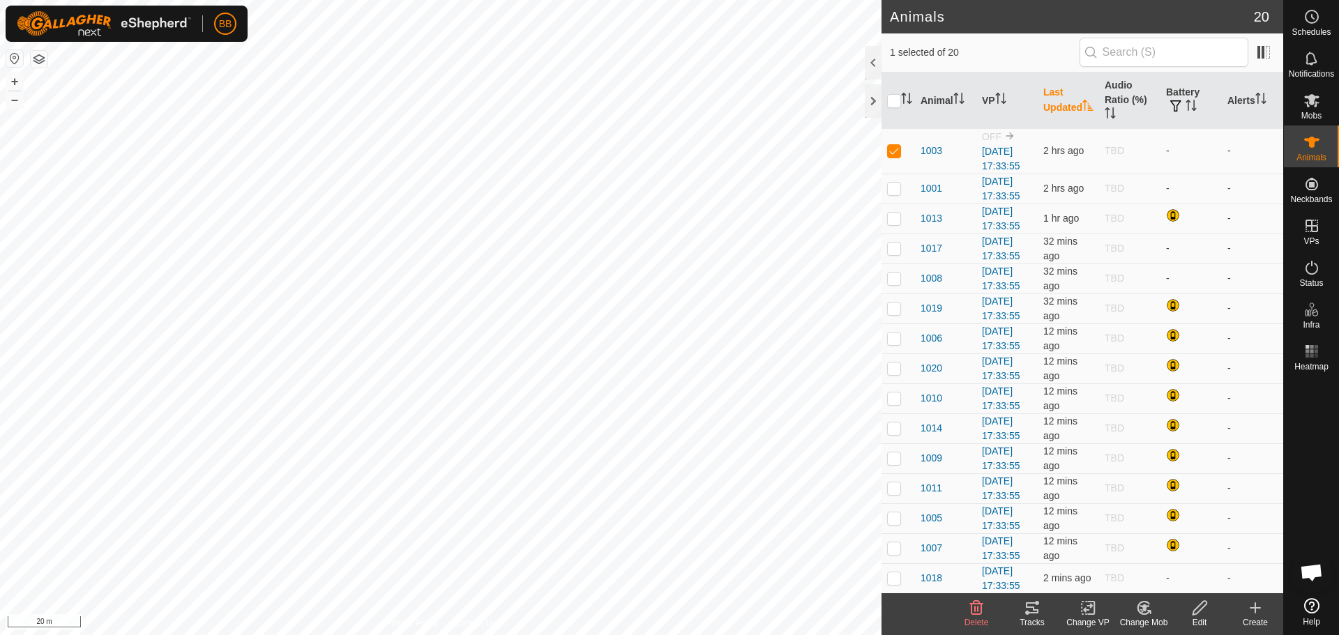
click at [1052, 106] on th "Last Updated" at bounding box center [1068, 101] width 61 height 56
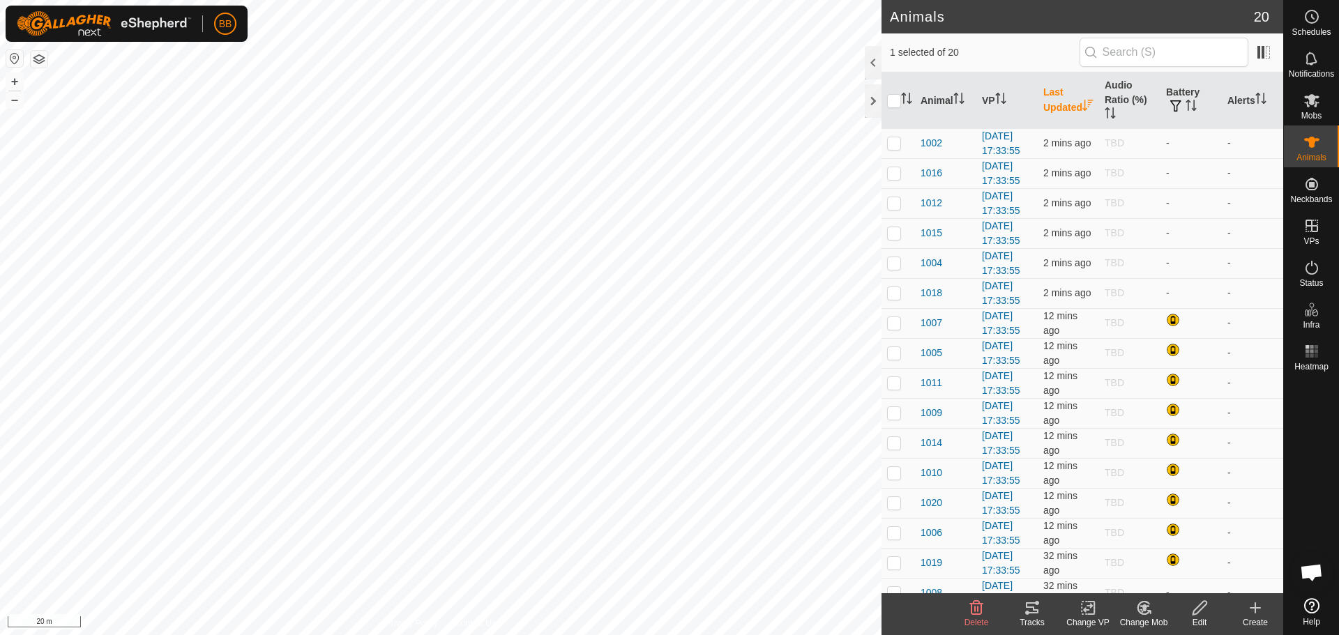
click at [1053, 120] on th "Last Updated" at bounding box center [1068, 101] width 61 height 56
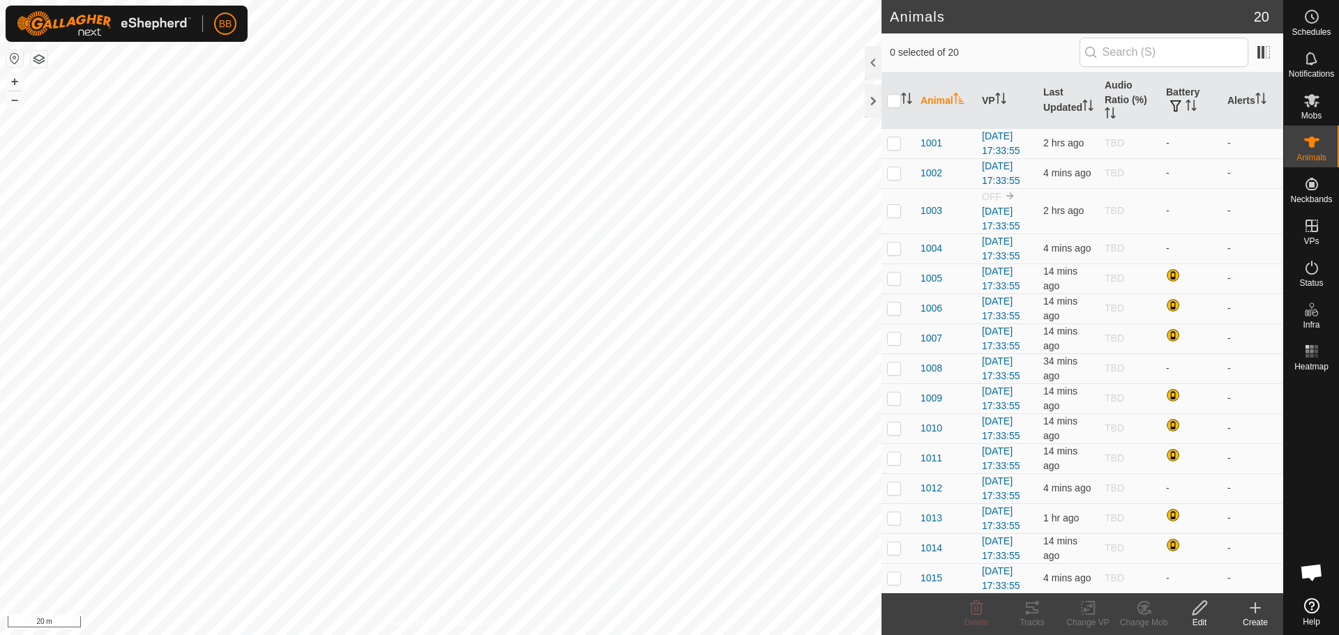
scroll to position [1331, 0]
